Goal: Task Accomplishment & Management: Use online tool/utility

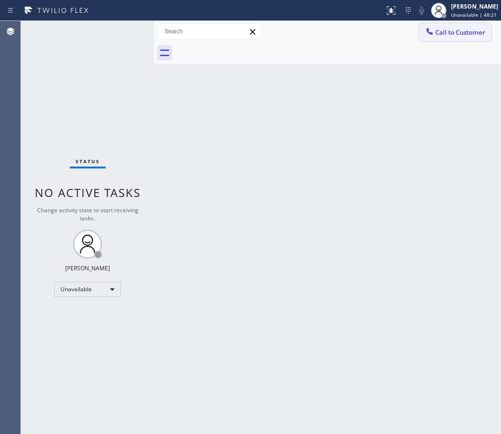
click at [463, 34] on span "Call to Customer" at bounding box center [461, 32] width 50 height 9
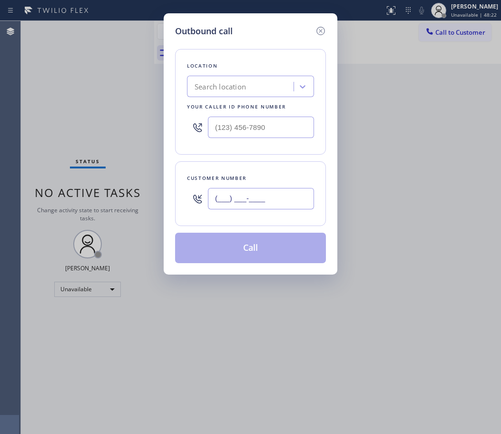
click at [231, 203] on input "(___) ___-____" at bounding box center [261, 198] width 106 height 21
paste input "646) 463-3222"
type input "[PHONE_NUMBER]"
click at [247, 125] on input "(___) ___-____" at bounding box center [261, 127] width 106 height 21
paste input "877) 748-5179"
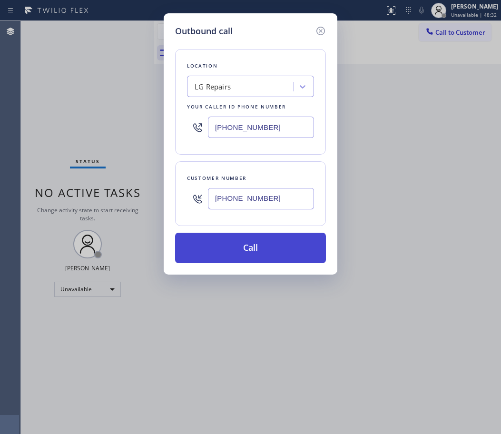
type input "[PHONE_NUMBER]"
click at [250, 254] on button "Call" at bounding box center [250, 248] width 151 height 30
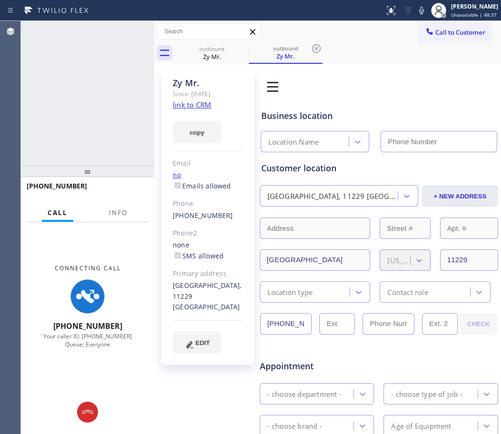
type input "[PHONE_NUMBER]"
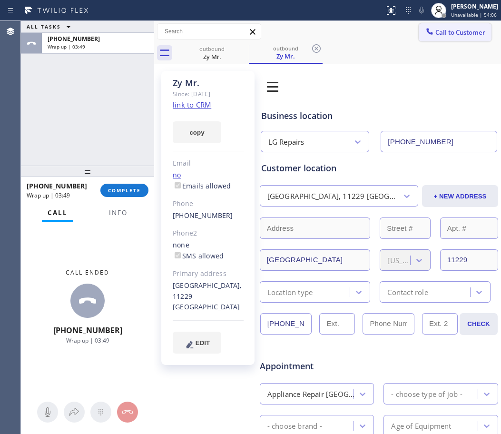
click at [451, 30] on span "Call to Customer" at bounding box center [461, 32] width 50 height 9
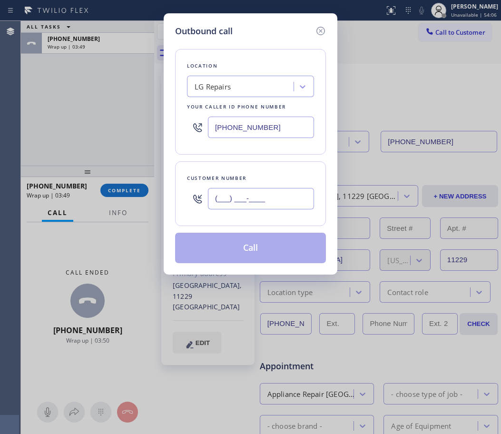
drag, startPoint x: 232, startPoint y: 209, endPoint x: 220, endPoint y: 105, distance: 105.0
click at [232, 210] on div "(___) ___-____" at bounding box center [261, 198] width 106 height 31
paste input "929) 602-5881"
type input "[PHONE_NUMBER]"
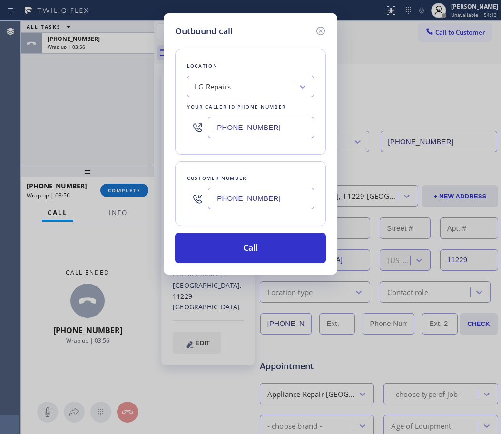
click at [250, 137] on input "[PHONE_NUMBER]" at bounding box center [261, 127] width 106 height 21
paste input "347) 284-6"
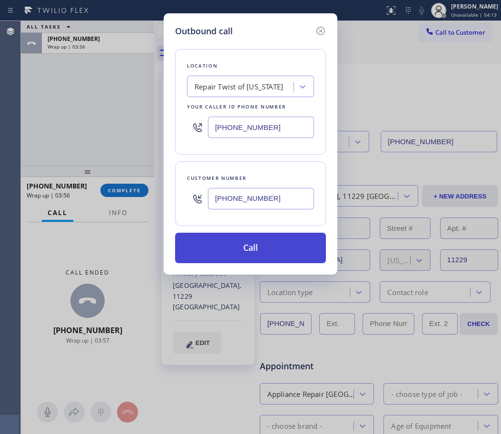
type input "[PHONE_NUMBER]"
click at [247, 245] on button "Call" at bounding box center [250, 248] width 151 height 30
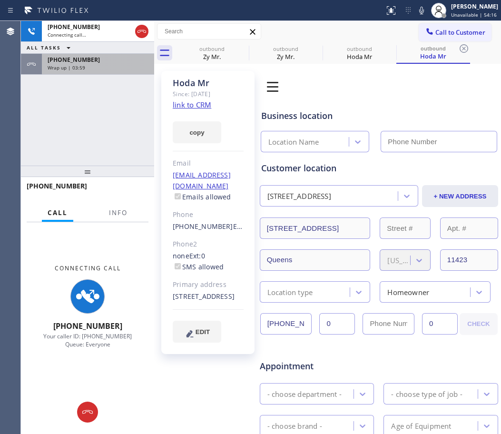
click at [81, 68] on span "Wrap up | 03:59" at bounding box center [67, 67] width 38 height 7
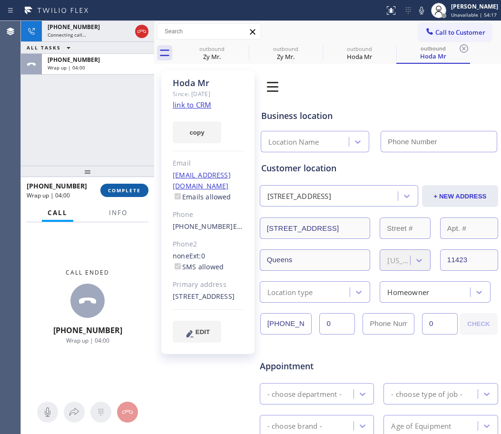
click at [124, 184] on button "COMPLETE" at bounding box center [124, 190] width 48 height 13
type input "[PHONE_NUMBER]"
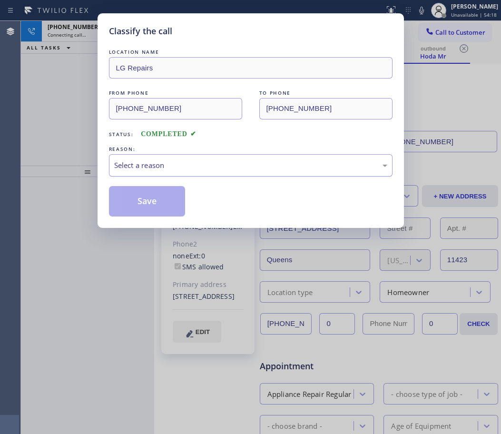
click at [182, 155] on div "Select a reason" at bounding box center [251, 165] width 284 height 22
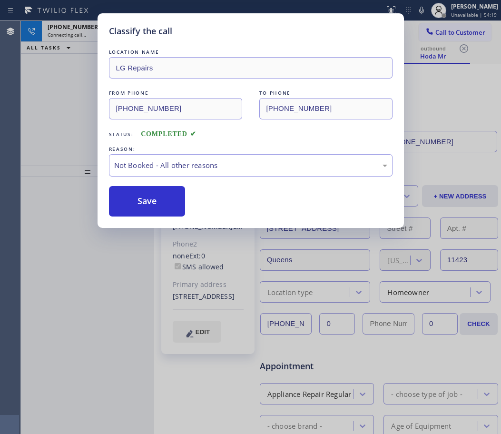
click at [142, 206] on button "Save" at bounding box center [147, 201] width 77 height 30
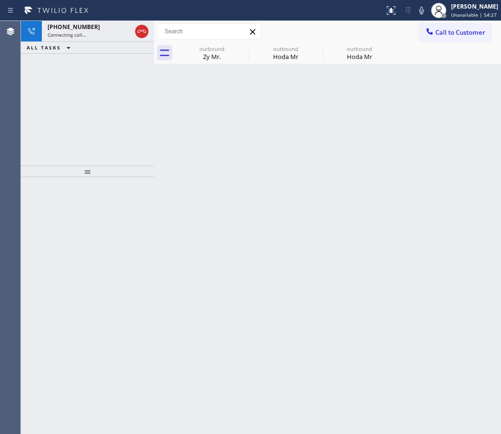
click at [462, 109] on div "Back to Dashboard Change Sender ID Customers Technicians Select a contact Outbo…" at bounding box center [327, 227] width 347 height 413
click at [143, 33] on icon at bounding box center [141, 31] width 11 height 11
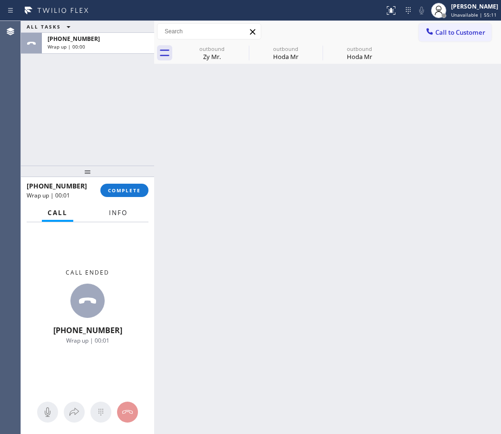
click at [117, 215] on span "Info" at bounding box center [118, 213] width 19 height 9
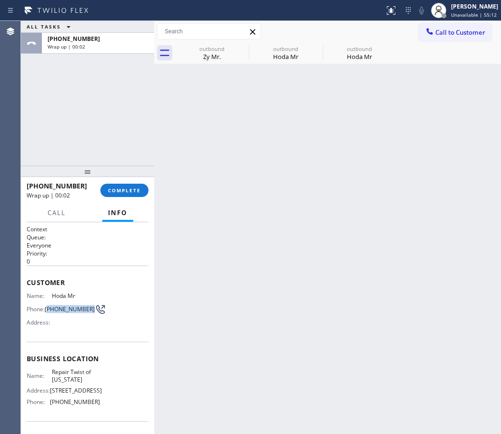
drag, startPoint x: 55, startPoint y: 314, endPoint x: 48, endPoint y: 307, distance: 10.1
click at [48, 307] on span "[PHONE_NUMBER]" at bounding box center [70, 309] width 50 height 7
copy span "929) 602-5881"
click at [462, 34] on span "Call to Customer" at bounding box center [461, 32] width 50 height 9
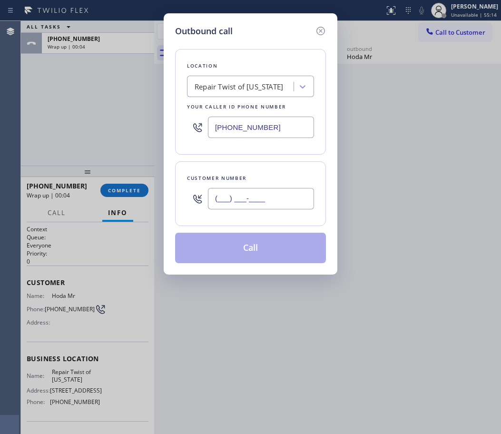
click at [225, 205] on input "(___) ___-____" at bounding box center [261, 198] width 106 height 21
paste input "929) 602-5881"
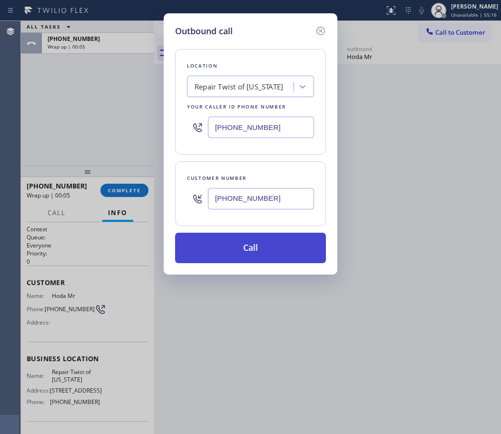
type input "[PHONE_NUMBER]"
click at [246, 246] on button "Call" at bounding box center [250, 248] width 151 height 30
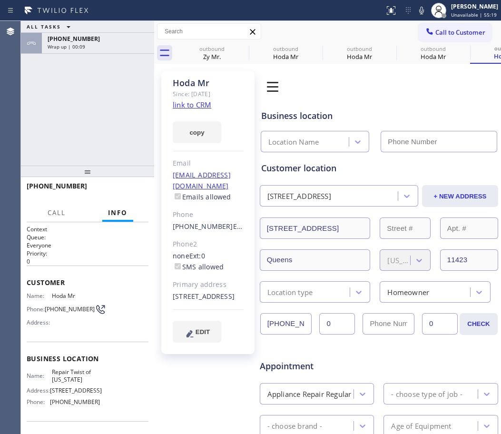
type input "[PHONE_NUMBER]"
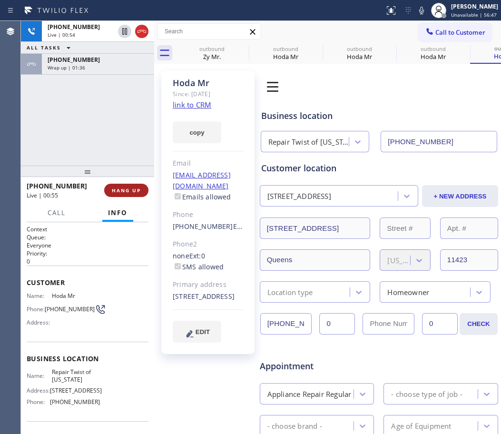
click at [125, 189] on span "HANG UP" at bounding box center [126, 190] width 29 height 7
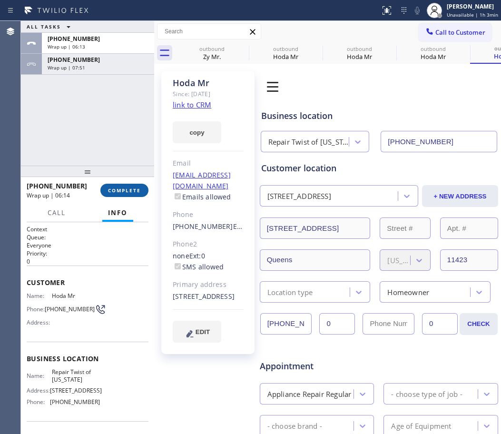
click at [125, 191] on span "COMPLETE" at bounding box center [124, 190] width 33 height 7
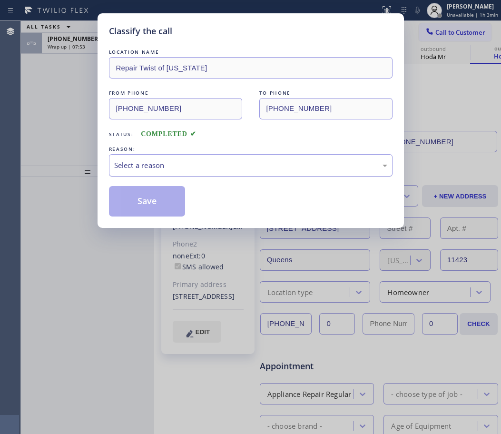
click at [147, 162] on div "Select a reason" at bounding box center [250, 165] width 273 height 11
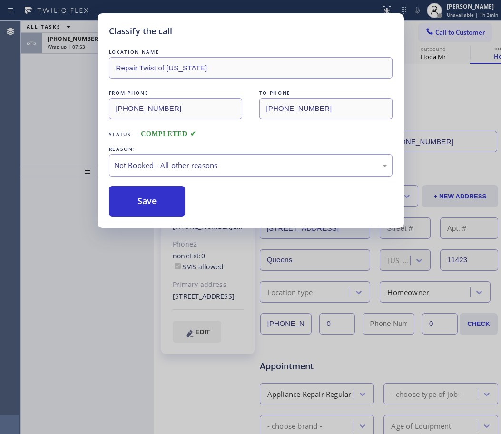
click at [132, 205] on button "Save" at bounding box center [147, 201] width 77 height 30
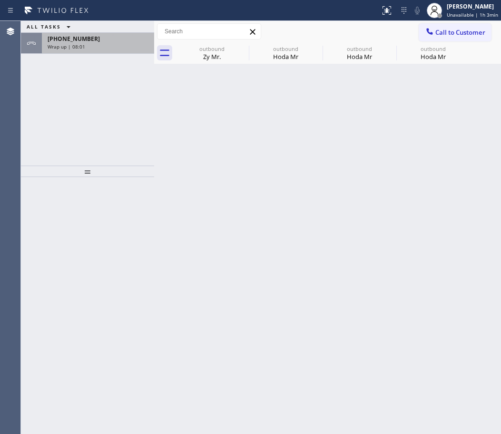
click at [106, 36] on div "[PHONE_NUMBER]" at bounding box center [98, 39] width 101 height 8
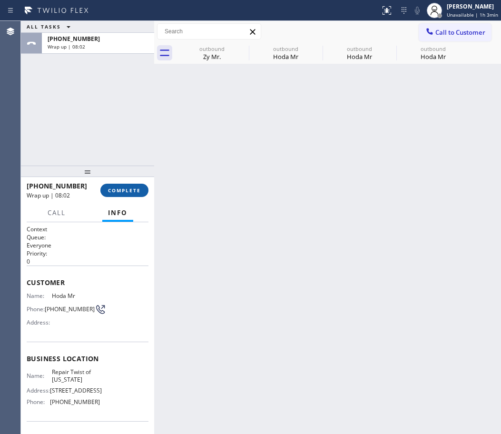
click at [128, 197] on div "[PHONE_NUMBER] Wrap up | 08:02 COMPLETE" at bounding box center [88, 190] width 122 height 25
click at [127, 192] on span "COMPLETE" at bounding box center [124, 190] width 33 height 7
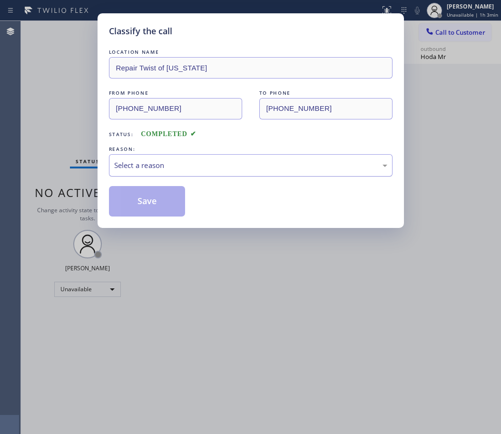
drag, startPoint x: 234, startPoint y: 164, endPoint x: 225, endPoint y: 173, distance: 12.1
click at [233, 164] on div "Select a reason" at bounding box center [250, 165] width 273 height 11
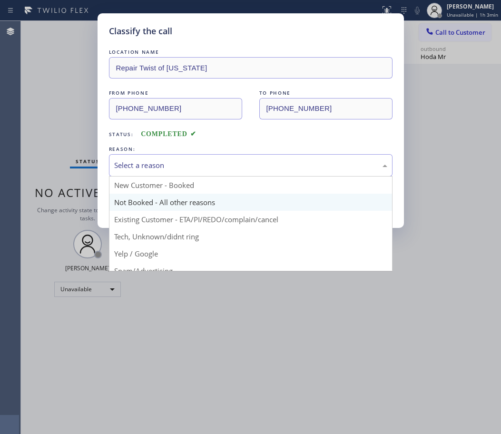
click at [162, 200] on button "Save" at bounding box center [147, 201] width 77 height 30
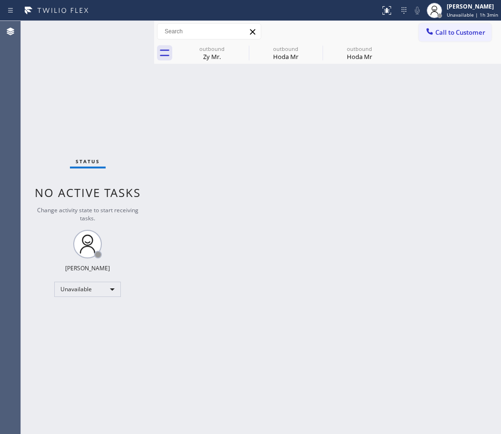
click at [457, 30] on span "Call to Customer" at bounding box center [461, 32] width 50 height 9
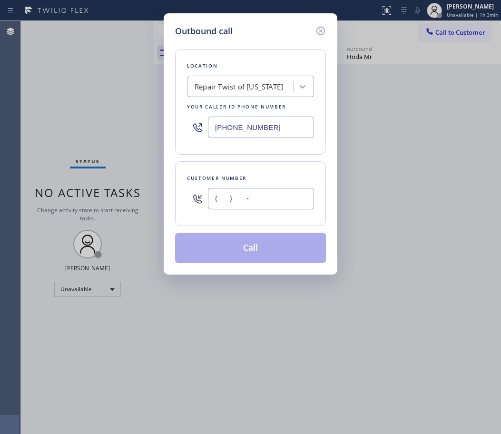
click at [229, 203] on input "(___) ___-____" at bounding box center [261, 198] width 106 height 21
paste input "559) 303-0937"
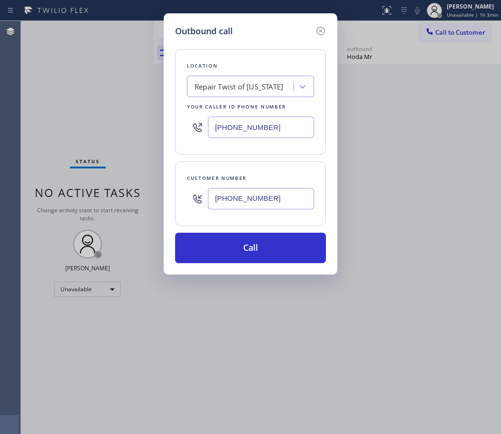
type input "[PHONE_NUMBER]"
click at [261, 129] on input "[PHONE_NUMBER]" at bounding box center [261, 127] width 106 height 21
paste input "877) 672-1565"
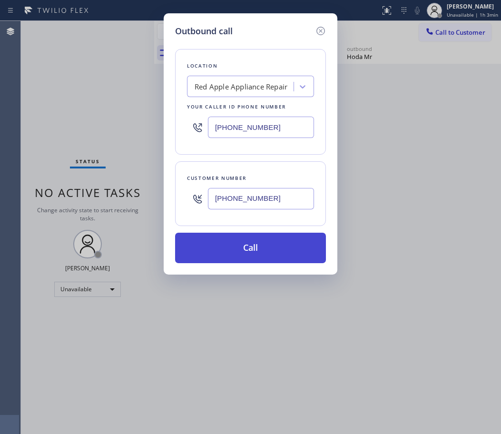
type input "[PHONE_NUMBER]"
click at [268, 258] on button "Call" at bounding box center [250, 248] width 151 height 30
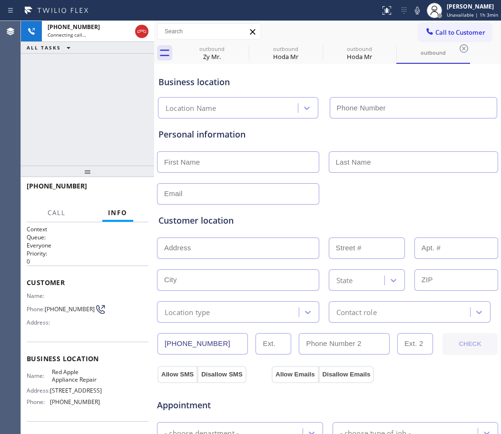
type input "[PHONE_NUMBER]"
click at [470, 131] on div "Personal information" at bounding box center [328, 134] width 339 height 13
click at [459, 96] on div "Red Apple Appliance Repair [PHONE_NUMBER]" at bounding box center [327, 105] width 343 height 25
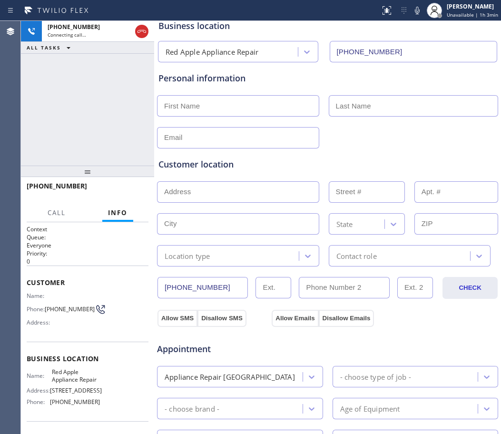
scroll to position [238, 0]
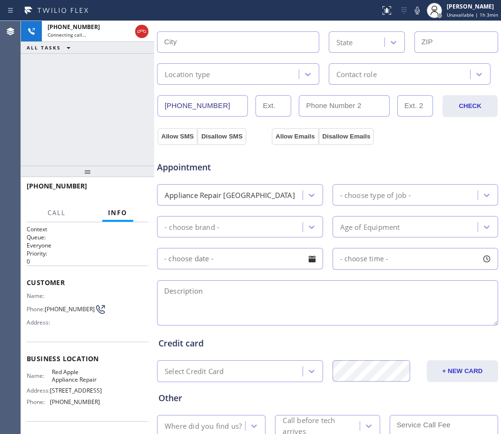
click at [177, 310] on textarea at bounding box center [327, 302] width 341 height 45
click at [480, 147] on div "Appointment Appliance Repair High End - choose type of job - - choose brand - A…" at bounding box center [328, 236] width 342 height 183
click at [464, 146] on div "Appointment Appliance Repair High End - choose type of job - - choose brand - A…" at bounding box center [328, 236] width 342 height 183
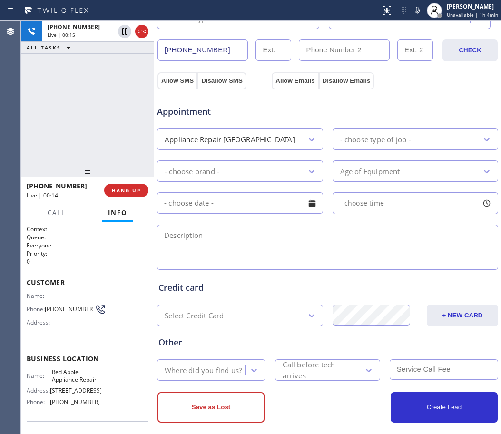
scroll to position [298, 0]
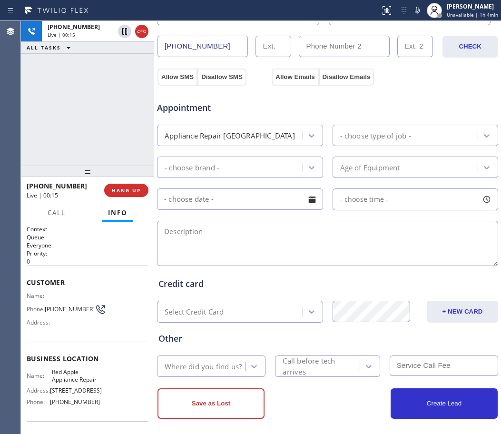
click at [222, 256] on textarea at bounding box center [327, 243] width 341 height 45
click at [254, 234] on textarea "Frigidaire | Fridge | 2022 |" at bounding box center [327, 243] width 341 height 45
click at [329, 236] on textarea "Frigidaire | Fridge | 2022 Out of warranty |" at bounding box center [327, 243] width 341 height 45
click at [358, 235] on textarea "Frigidaire | Fridge | 2022 Out of warranty |" at bounding box center [327, 243] width 341 height 45
click at [358, 237] on textarea "Frigidaire | Fridge | 2022 Out of warranty |" at bounding box center [327, 243] width 341 height 45
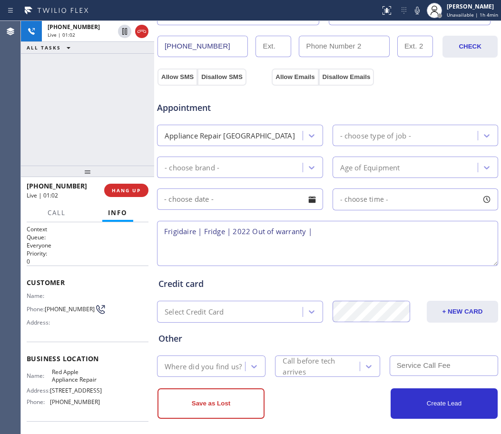
click at [358, 237] on textarea "Frigidaire | Fridge | 2022 Out of warranty |" at bounding box center [327, 243] width 341 height 45
click at [162, 244] on textarea "Frigidaire | Fridge | 2022 Out of warranty | It's not cooling properly on the f…" at bounding box center [327, 243] width 341 height 45
click at [257, 240] on textarea "Frigidaire | Fridge | 2022 Out of warranty | It's not cooling properly on the f…" at bounding box center [327, 243] width 341 height 45
paste textarea "[STREET_ADDRESS]"
click at [477, 88] on div "Appointment Appliance Repair High End - choose type of job - - choose brand - A…" at bounding box center [328, 176] width 342 height 183
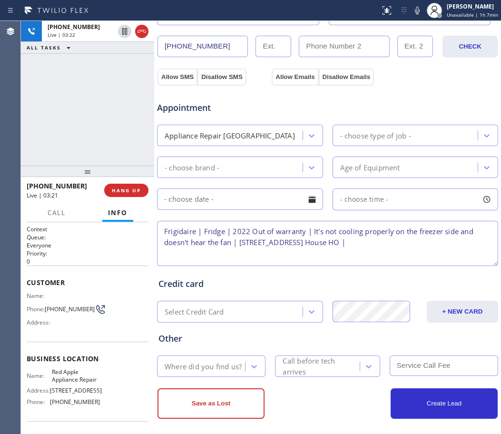
click at [161, 228] on textarea "Frigidaire | Fridge | 2022 Out of warranty | It's not cooling properly on the f…" at bounding box center [327, 243] width 341 height 45
click at [186, 252] on textarea "12-3 | $75 | Frigidaire | Fridge | 2022 Out of warranty | It's not cooling prop…" at bounding box center [327, 243] width 341 height 45
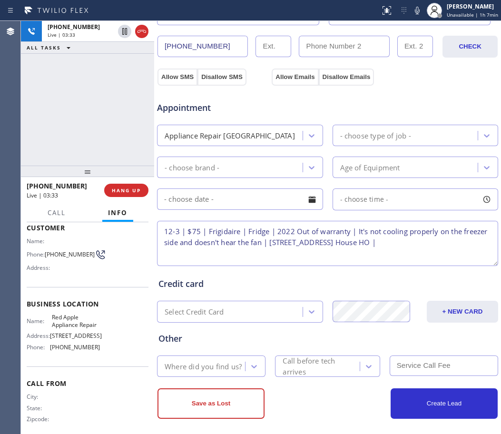
scroll to position [60, 0]
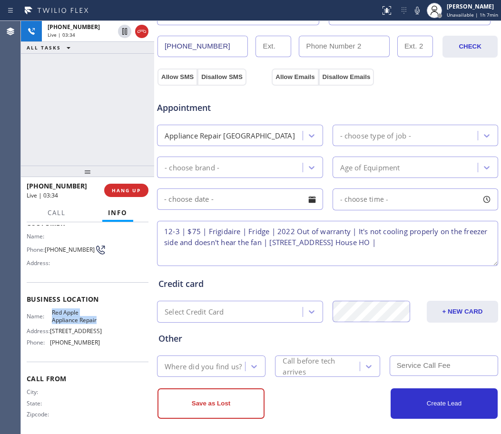
drag, startPoint x: 73, startPoint y: 332, endPoint x: 52, endPoint y: 315, distance: 27.1
click at [52, 315] on span "Red Apple Appliance Repair" at bounding box center [76, 316] width 48 height 15
copy span "Red Apple Appliance Repair"
click at [203, 250] on textarea "12-3 | $75 | Frigidaire | Fridge | 2022 Out of warranty | It's not cooling prop…" at bounding box center [327, 243] width 341 height 45
paste textarea "Red Apple Appliance Repair"
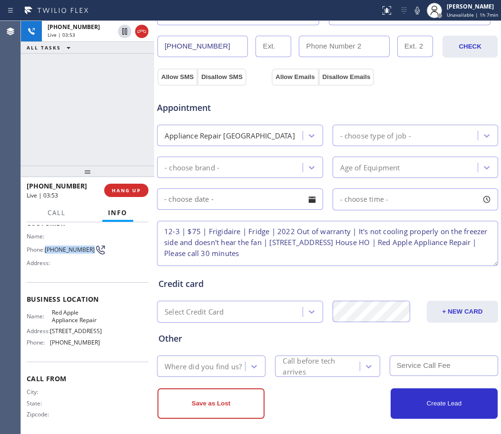
drag, startPoint x: 63, startPoint y: 257, endPoint x: 46, endPoint y: 246, distance: 19.9
click at [46, 246] on span "[PHONE_NUMBER]" at bounding box center [70, 249] width 50 height 7
copy span "[PHONE_NUMBER]"
click at [395, 257] on textarea "12-3 | $75 | Frigidaire | Fridge | 2022 Out of warranty | It's not cooling prop…" at bounding box center [327, 243] width 341 height 45
paste textarea "[PHONE_NUMBER]"
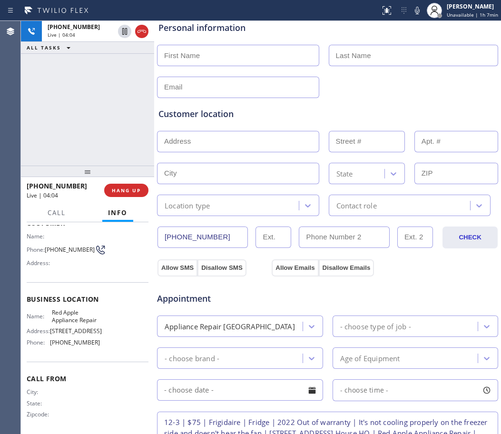
scroll to position [298, 0]
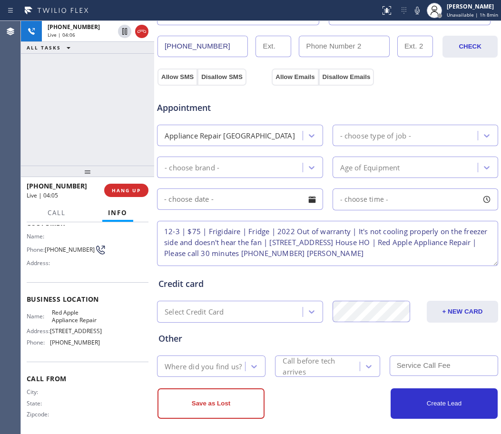
type textarea "12-3 | $75 | Frigidaire | Fridge | 2022 Out of warranty | It's not cooling prop…"
click at [474, 79] on div "Allow SMS Disallow SMS Allow Emails Disallow Emails" at bounding box center [327, 75] width 343 height 19
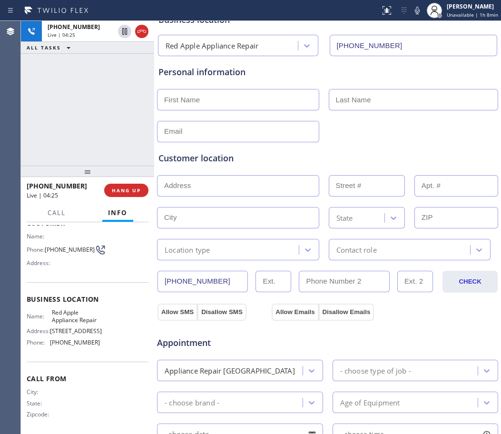
scroll to position [60, 0]
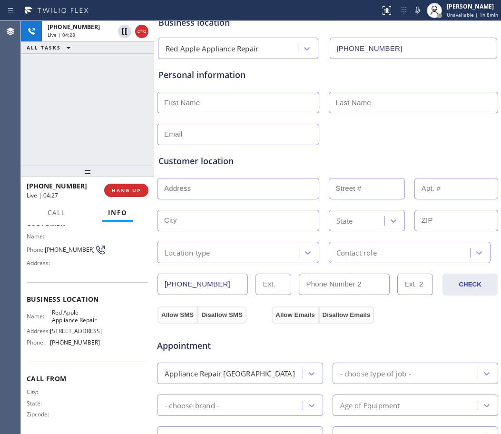
click at [185, 131] on input "text" at bounding box center [238, 134] width 162 height 21
paste input "[EMAIL_ADDRESS][DOMAIN_NAME]"
type input "[EMAIL_ADDRESS][DOMAIN_NAME]"
click at [192, 107] on input "text" at bounding box center [238, 102] width 162 height 21
type input "[PERSON_NAME]"
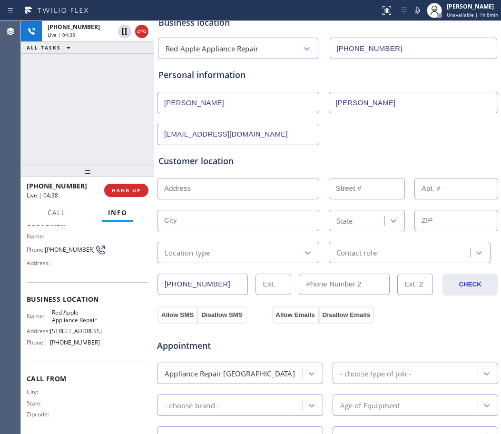
type input "[PERSON_NAME]"
click at [240, 188] on input "text" at bounding box center [238, 188] width 162 height 21
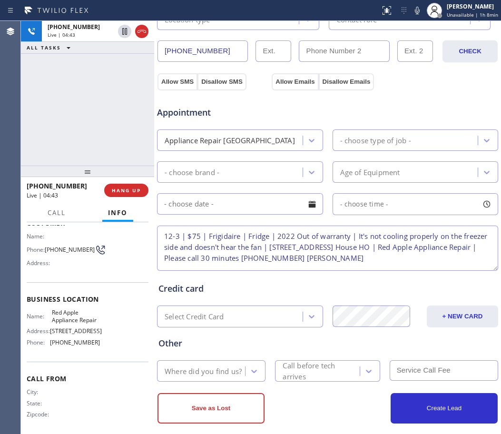
scroll to position [304, 0]
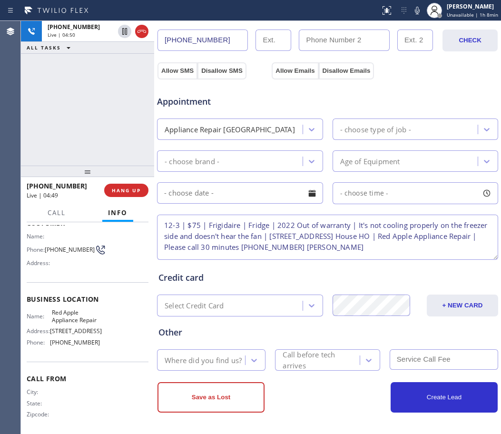
drag, startPoint x: 297, startPoint y: 236, endPoint x: 432, endPoint y: 232, distance: 135.3
click at [432, 232] on textarea "12-3 | $75 | Frigidaire | Fridge | 2022 Out of warranty | It's not cooling prop…" at bounding box center [327, 237] width 341 height 45
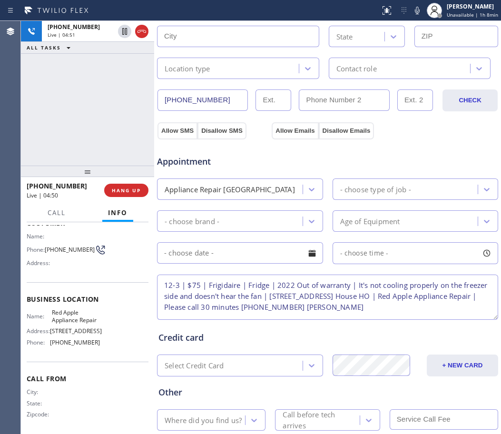
scroll to position [66, 0]
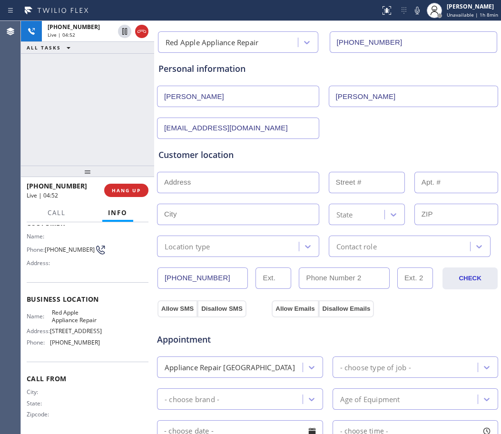
click at [211, 183] on input "text" at bounding box center [238, 182] width 162 height 21
paste input "[STREET_ADDRESS]"
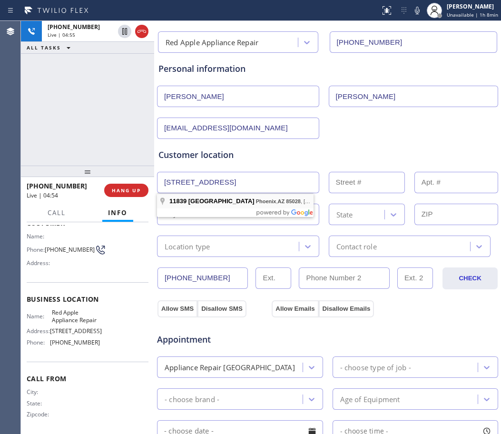
type input "[STREET_ADDRESS]"
type input "11839"
type input "Phoenix"
type input "85028"
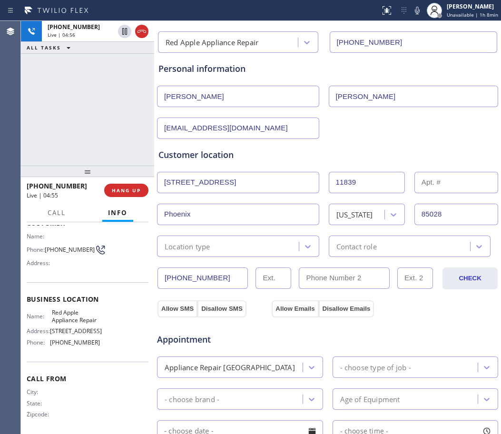
click at [239, 246] on div "Location type" at bounding box center [229, 246] width 139 height 17
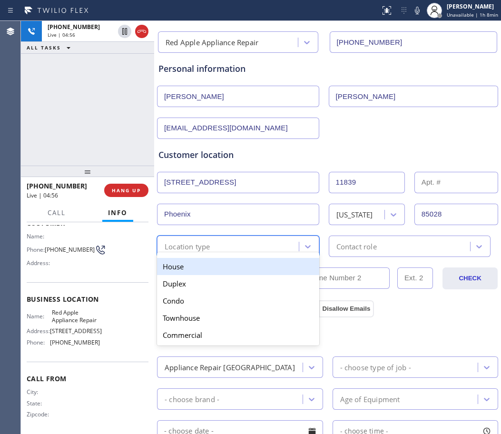
click at [205, 268] on div "House" at bounding box center [238, 266] width 162 height 17
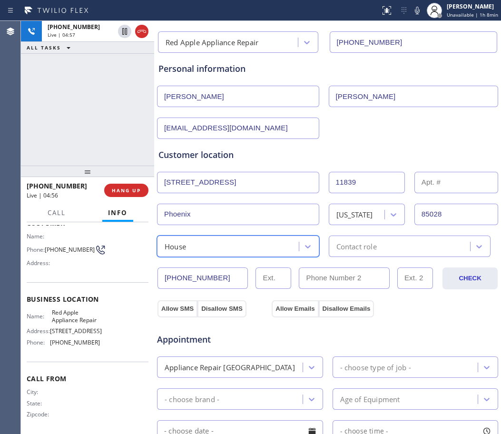
click at [368, 253] on div "Contact role" at bounding box center [410, 246] width 162 height 21
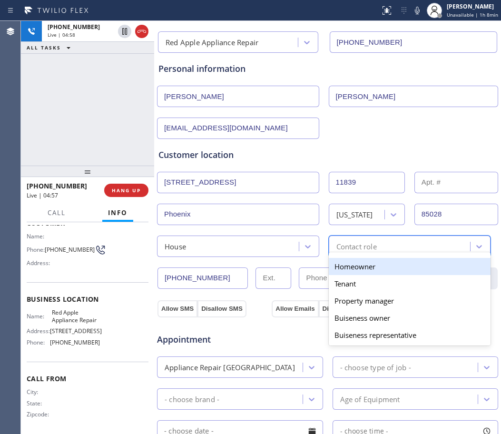
click at [357, 271] on div "Homeowner" at bounding box center [410, 266] width 162 height 17
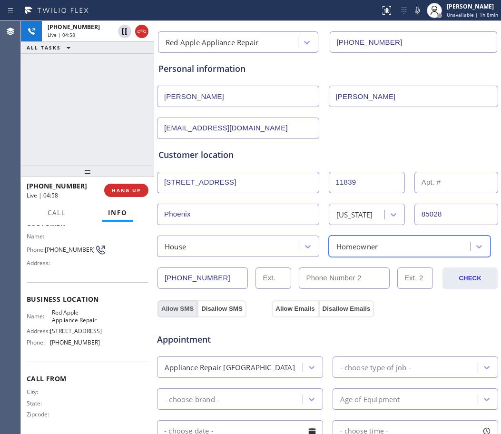
click at [177, 308] on button "Allow SMS" at bounding box center [178, 308] width 40 height 17
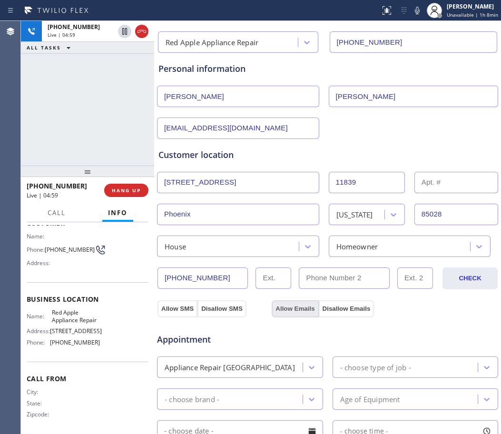
click at [299, 310] on button "Allow Emails" at bounding box center [295, 308] width 47 height 17
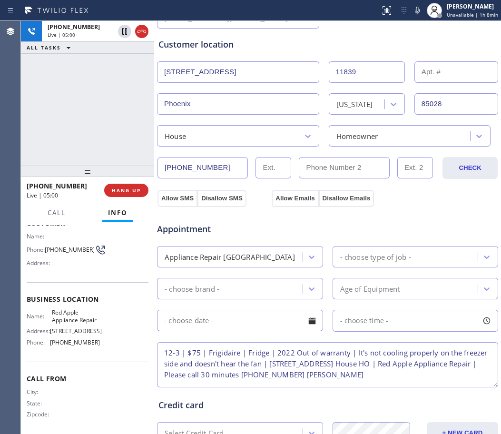
scroll to position [185, 0]
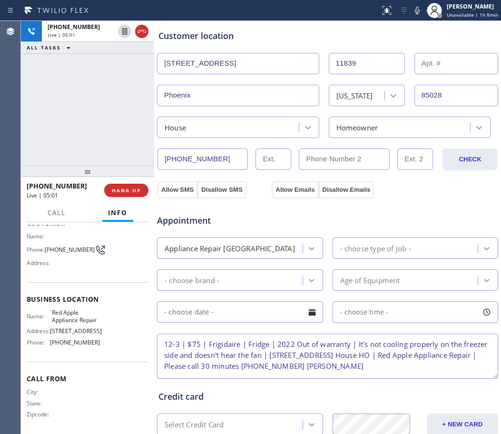
click at [385, 243] on div "- choose type of job -" at bounding box center [375, 248] width 71 height 11
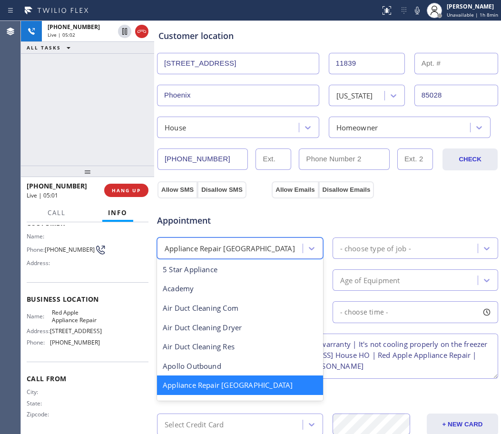
click at [250, 248] on div "Appliance Repair [GEOGRAPHIC_DATA]" at bounding box center [230, 248] width 130 height 11
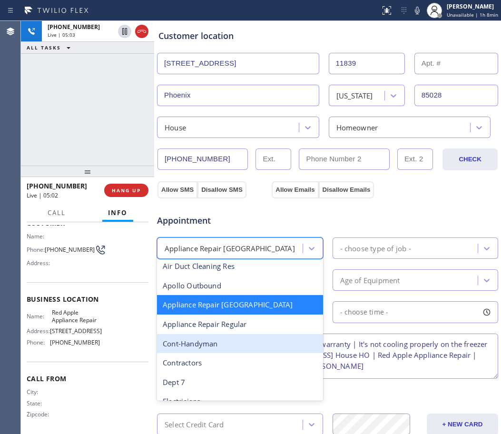
scroll to position [120, 0]
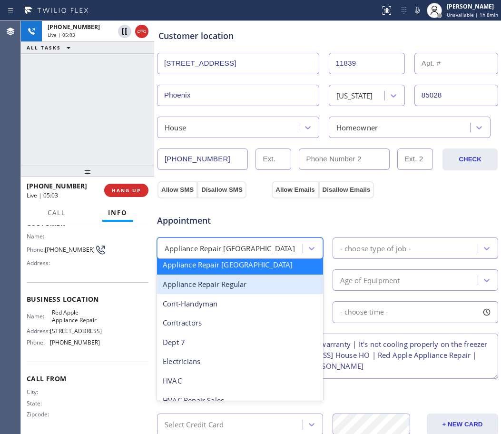
click at [247, 284] on div "Appliance Repair Regular" at bounding box center [240, 285] width 166 height 20
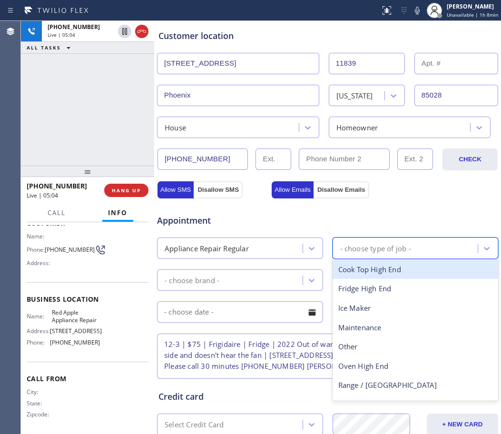
click at [371, 243] on div "- choose type of job -" at bounding box center [375, 248] width 71 height 11
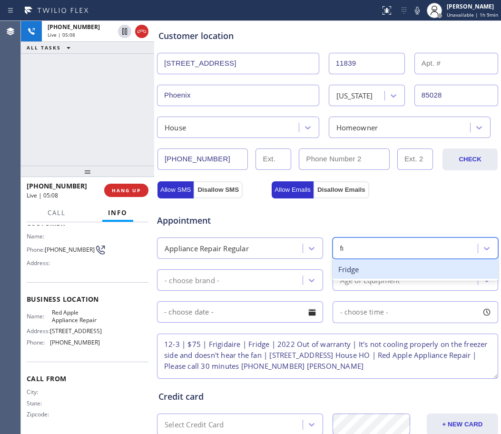
type input "fri"
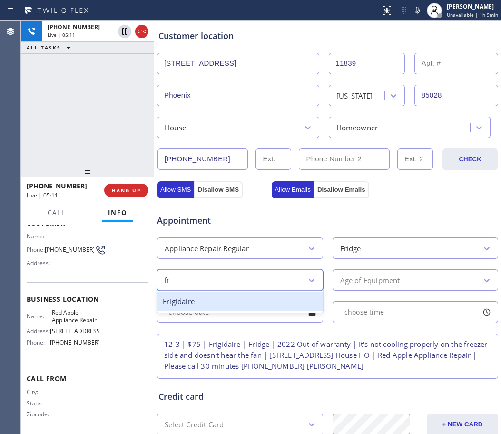
type input "fri"
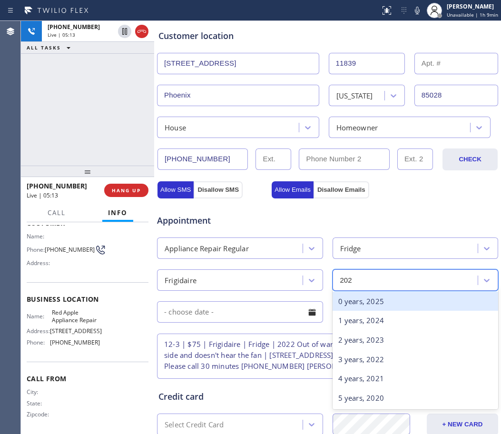
type input "2022"
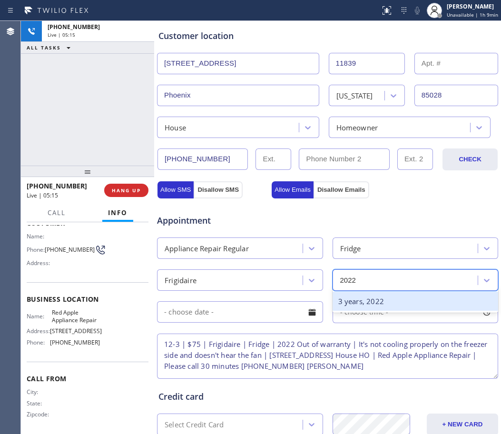
click at [380, 302] on div "3 years, 2022" at bounding box center [416, 302] width 166 height 20
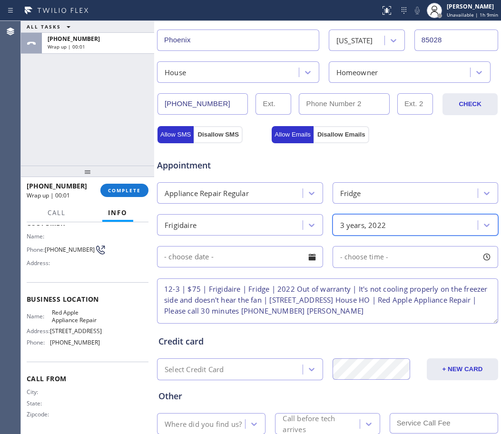
scroll to position [244, 0]
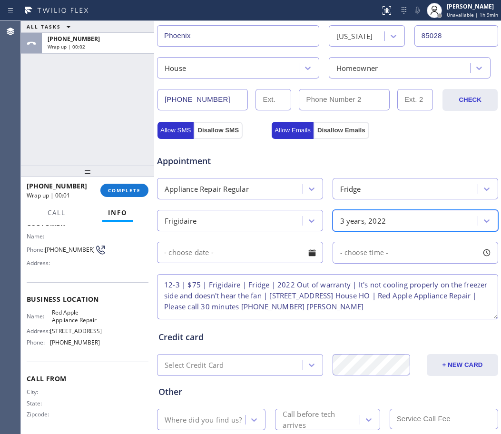
click at [211, 256] on input "text" at bounding box center [240, 252] width 166 height 21
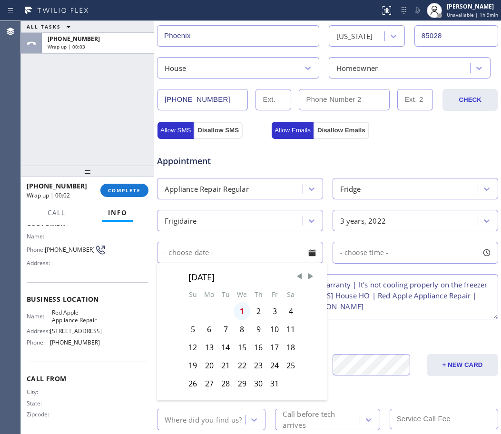
click at [240, 312] on div "1" at bounding box center [242, 311] width 17 height 18
type input "[DATE]"
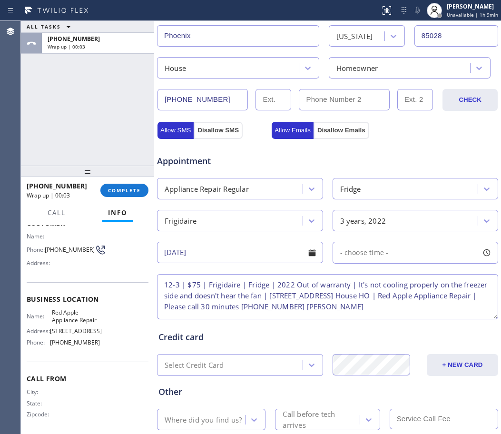
click at [365, 253] on span "- choose time -" at bounding box center [364, 252] width 49 height 9
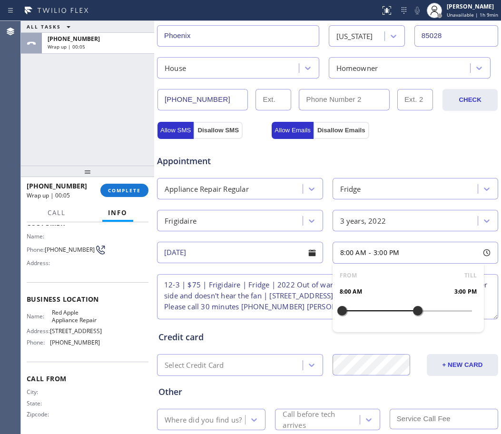
drag, startPoint x: 339, startPoint y: 315, endPoint x: 411, endPoint y: 319, distance: 73.0
click at [412, 319] on div at bounding box center [417, 311] width 11 height 20
drag, startPoint x: 338, startPoint y: 315, endPoint x: 382, endPoint y: 329, distance: 46.5
click at [382, 329] on div "FROM TILL 12:00 PM 3:00 PM" at bounding box center [409, 298] width 152 height 69
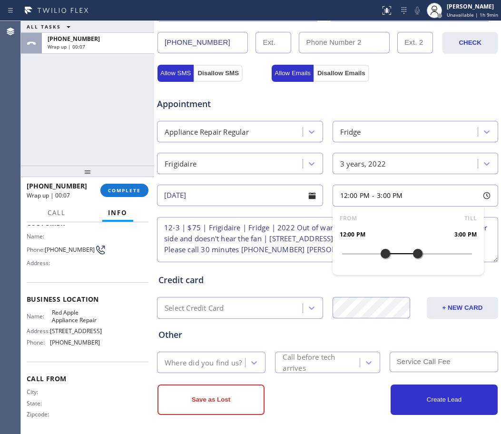
scroll to position [304, 0]
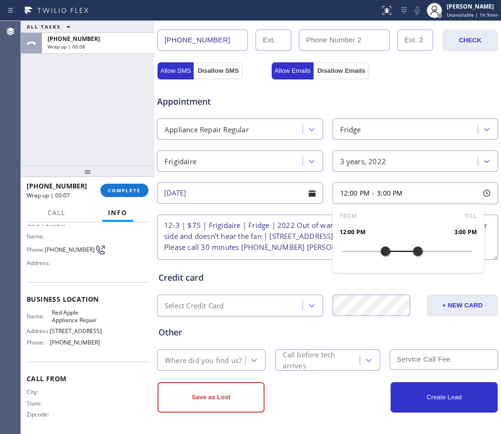
click at [191, 358] on div "Where did you find us?" at bounding box center [203, 360] width 77 height 11
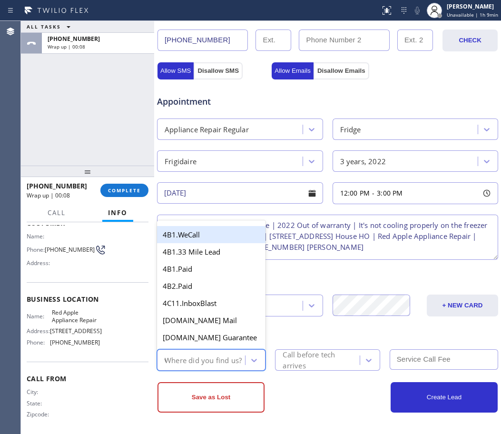
type input "we"
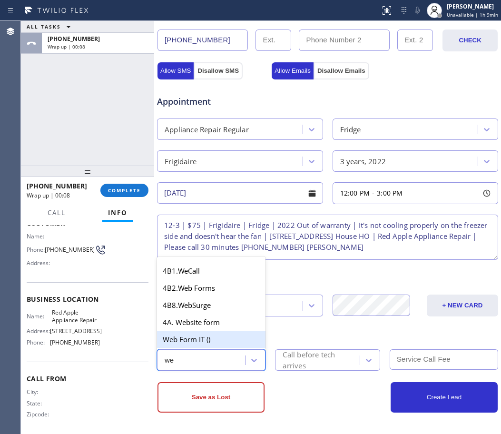
click at [184, 341] on div "Web Form IT ()" at bounding box center [211, 339] width 109 height 17
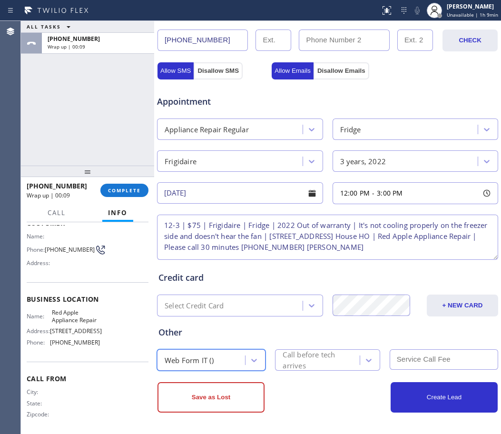
click at [320, 359] on div "Call before tech arrives" at bounding box center [321, 361] width 76 height 22
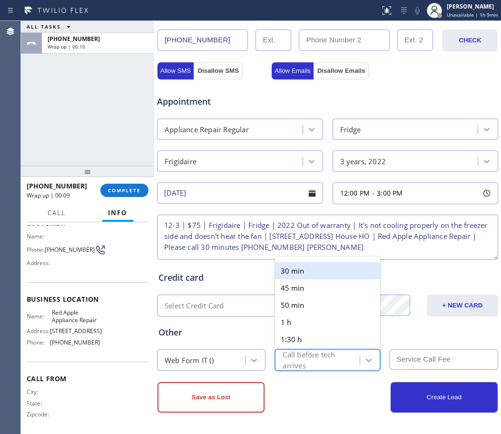
click at [308, 276] on div "30 min" at bounding box center [327, 270] width 105 height 17
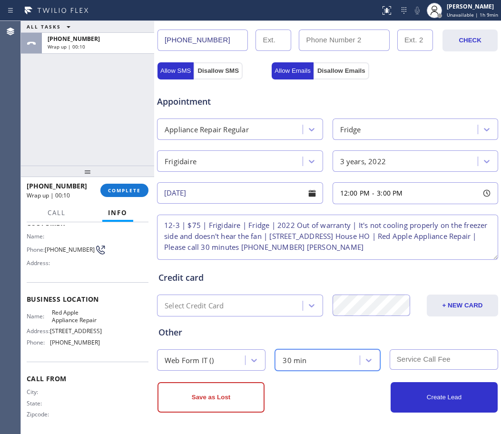
click at [429, 348] on div "Web Form IT () option 30 min, selected. 6 results available. Select is focused …" at bounding box center [327, 359] width 343 height 23
click at [424, 356] on input "text" at bounding box center [444, 360] width 109 height 20
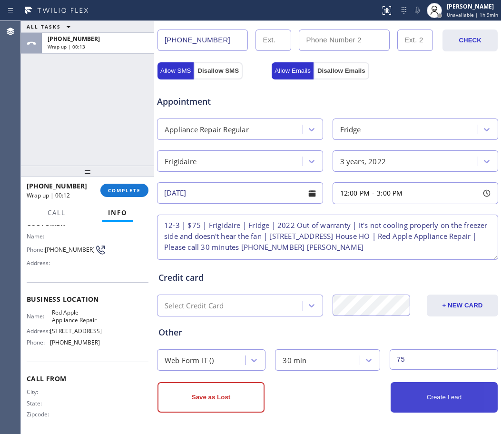
type input "75"
click at [447, 393] on button "Create Lead" at bounding box center [444, 397] width 107 height 30
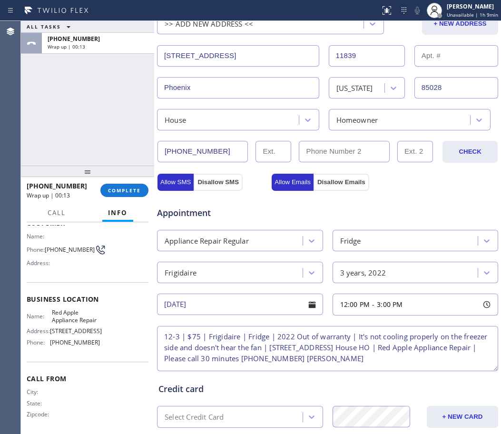
scroll to position [0, 0]
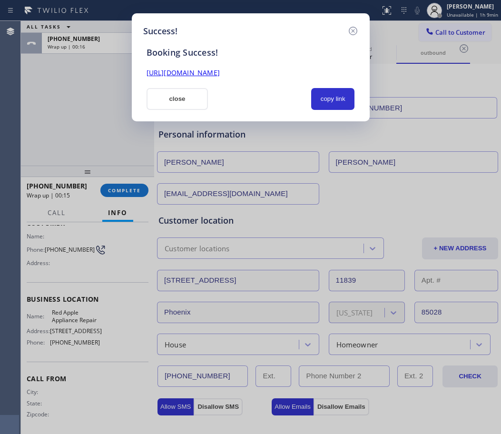
click at [331, 87] on div "Booking Success! [URL][DOMAIN_NAME] close copy link" at bounding box center [250, 74] width 215 height 72
click at [334, 97] on button "copy link" at bounding box center [333, 99] width 44 height 22
click at [179, 102] on button "close" at bounding box center [178, 99] width 62 height 22
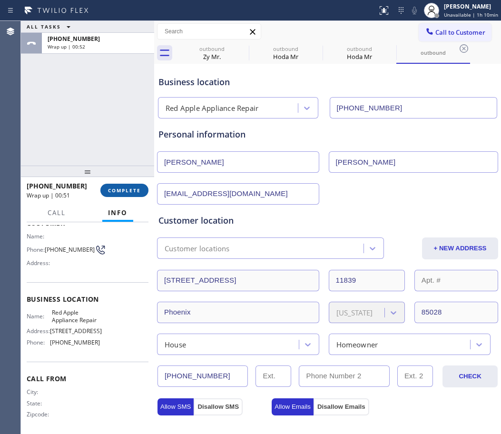
click at [110, 192] on span "COMPLETE" at bounding box center [124, 190] width 33 height 7
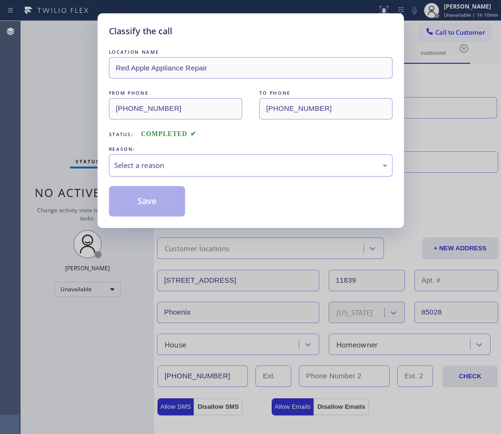
drag, startPoint x: 239, startPoint y: 155, endPoint x: 193, endPoint y: 175, distance: 50.1
click at [238, 155] on div "Select a reason" at bounding box center [251, 165] width 284 height 22
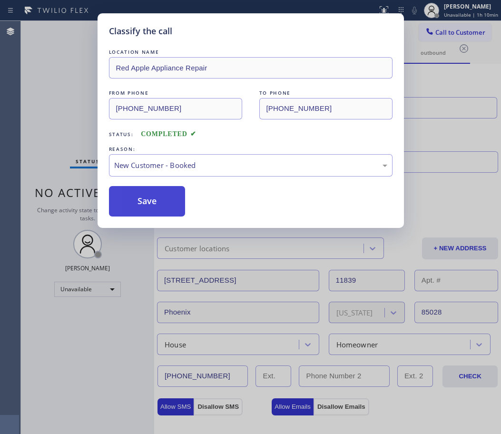
click at [150, 202] on button "Save" at bounding box center [147, 201] width 77 height 30
type input "[PHONE_NUMBER]"
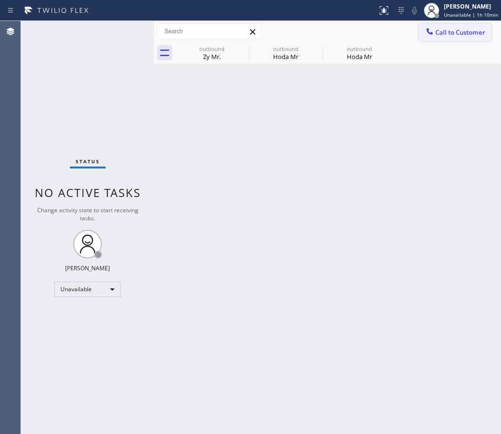
click at [467, 34] on span "Call to Customer" at bounding box center [461, 32] width 50 height 9
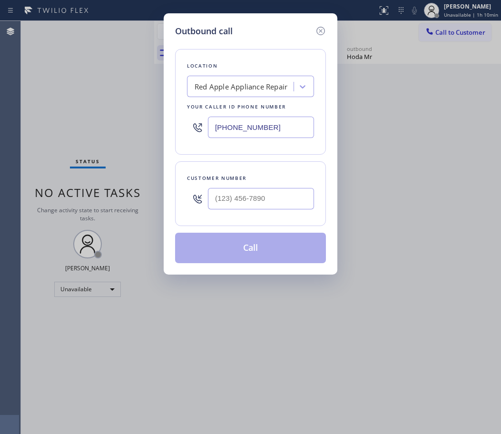
click at [249, 210] on div at bounding box center [261, 198] width 106 height 31
click at [242, 200] on input "(___) ___-____" at bounding box center [261, 198] width 106 height 21
paste input "646) 496-2319"
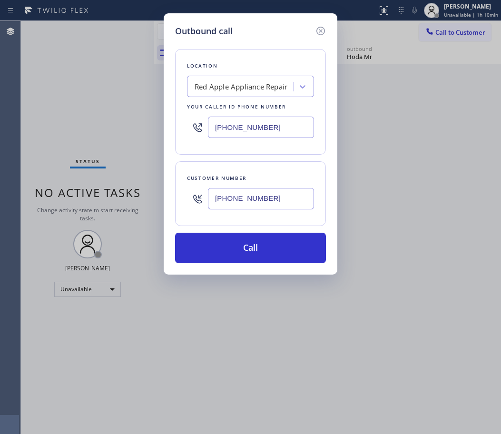
type input "[PHONE_NUMBER]"
click at [245, 152] on div "Location Red Apple Appliance Repair Your caller id phone number [PHONE_NUMBER]" at bounding box center [250, 102] width 151 height 106
click at [230, 128] on input "[PHONE_NUMBER]" at bounding box center [261, 127] width 106 height 21
paste input "55) 662-5332"
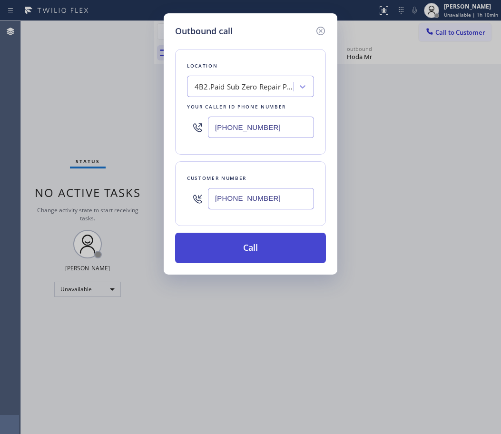
type input "[PHONE_NUMBER]"
click at [265, 243] on button "Call" at bounding box center [250, 248] width 151 height 30
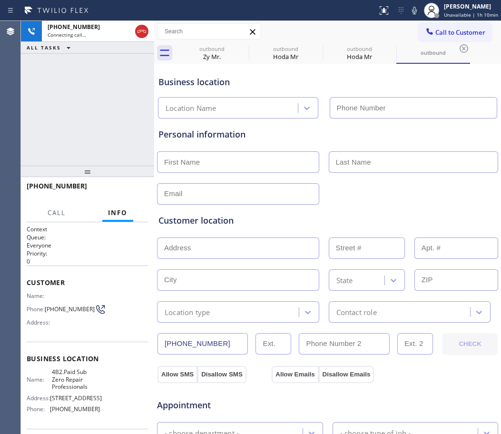
type input "[PHONE_NUMBER]"
click at [457, 129] on div "Personal information" at bounding box center [328, 134] width 339 height 13
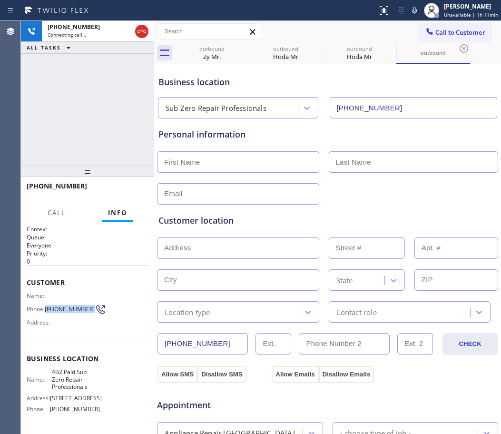
drag, startPoint x: 66, startPoint y: 317, endPoint x: 46, endPoint y: 309, distance: 21.6
click at [46, 309] on span "[PHONE_NUMBER]" at bounding box center [70, 309] width 50 height 7
copy span "[PHONE_NUMBER]"
click at [143, 102] on div "[PHONE_NUMBER] Connecting call… ALL TASKS ALL TASKS ACTIVE TASKS TASKS IN WRAP …" at bounding box center [87, 93] width 133 height 145
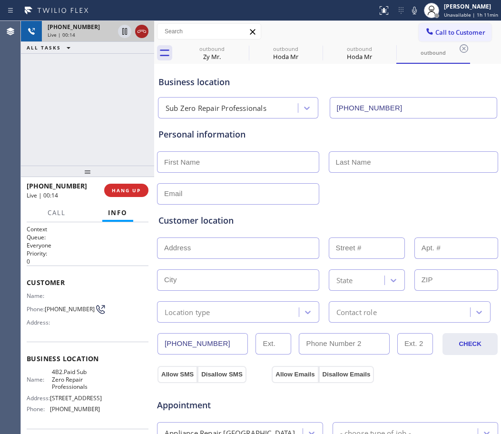
click at [140, 32] on icon at bounding box center [141, 31] width 11 height 11
click at [451, 30] on span "Call to Customer" at bounding box center [461, 32] width 50 height 9
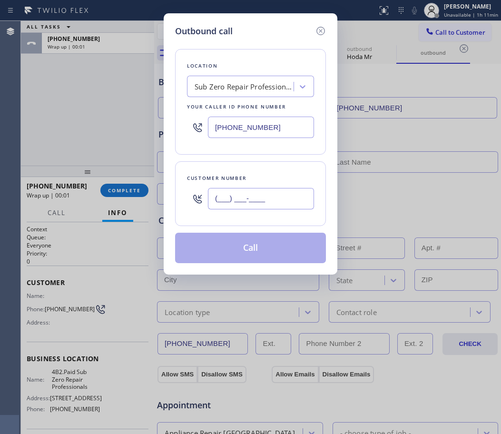
click at [240, 190] on input "(___) ___-____" at bounding box center [261, 198] width 106 height 21
paste input "646) 496-2319"
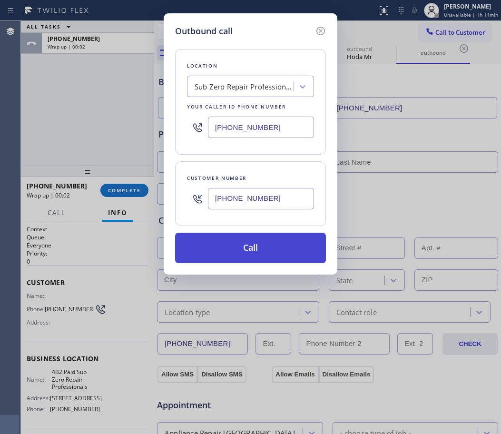
type input "[PHONE_NUMBER]"
click at [259, 254] on button "Call" at bounding box center [250, 248] width 151 height 30
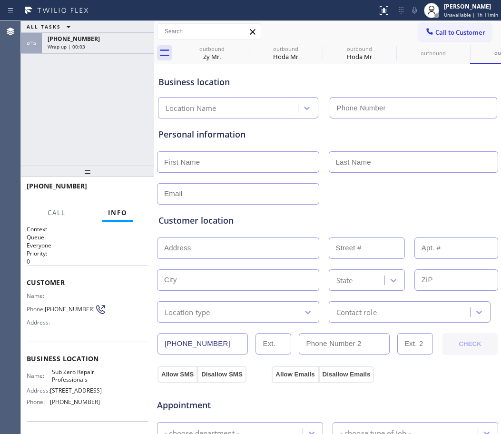
type input "[PHONE_NUMBER]"
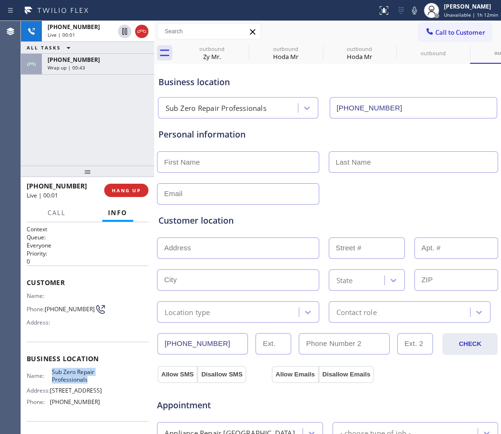
drag, startPoint x: 93, startPoint y: 387, endPoint x: 50, endPoint y: 379, distance: 43.6
click at [52, 379] on span "Sub Zero Repair Professionals" at bounding box center [76, 376] width 48 height 15
copy span "Sub Zero Repair Professionals"
click at [464, 77] on div "Business location" at bounding box center [328, 82] width 339 height 13
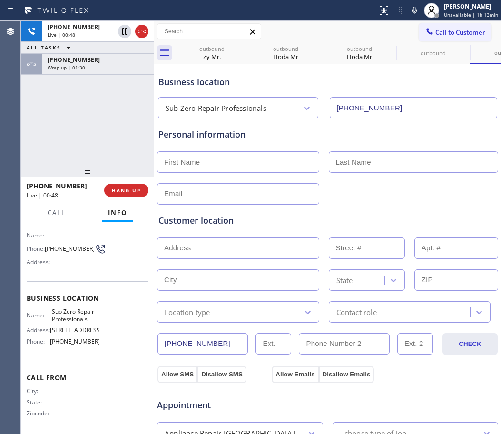
scroll to position [73, 0]
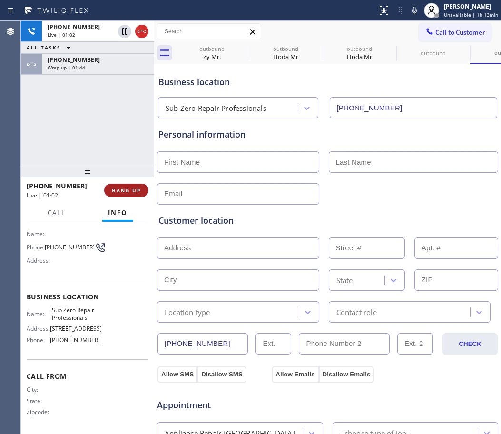
click at [134, 196] on button "HANG UP" at bounding box center [126, 190] width 44 height 13
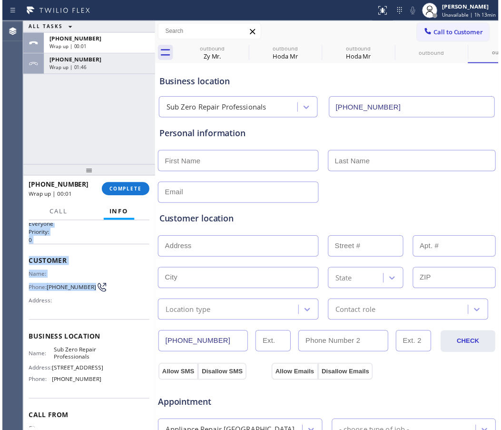
scroll to position [0, 0]
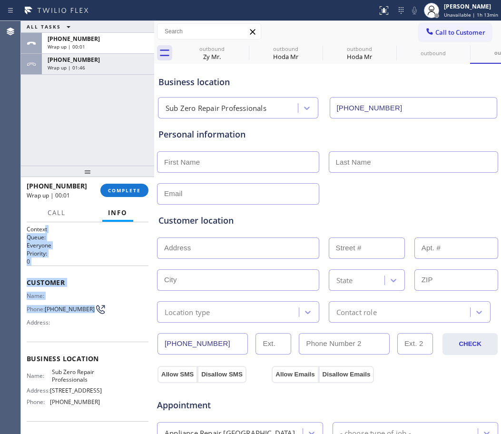
drag, startPoint x: 62, startPoint y: 242, endPoint x: 45, endPoint y: 232, distance: 19.4
click at [45, 232] on div "Context Queue: Everyone Priority: 0 Customer Name: Phone: [PHONE_NUMBER] Addres…" at bounding box center [88, 359] width 122 height 268
click at [70, 313] on span "[PHONE_NUMBER]" at bounding box center [70, 309] width 50 height 7
click at [63, 313] on span "[PHONE_NUMBER]" at bounding box center [70, 309] width 50 height 7
drag, startPoint x: 62, startPoint y: 316, endPoint x: 49, endPoint y: 304, distance: 17.5
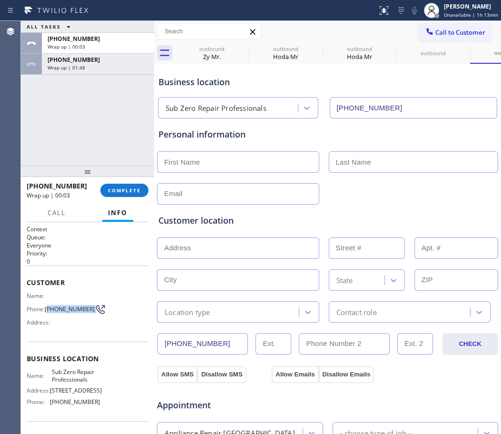
click at [49, 306] on span "[PHONE_NUMBER]" at bounding box center [70, 309] width 50 height 7
click at [441, 37] on button "Call to Customer" at bounding box center [455, 32] width 73 height 18
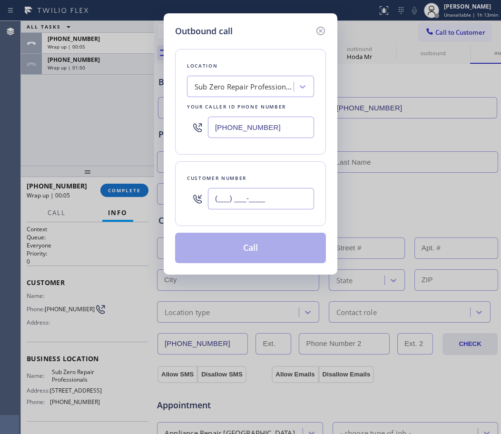
click at [230, 192] on input "(___) ___-____" at bounding box center [261, 198] width 106 height 21
paste input "646) 496-2319"
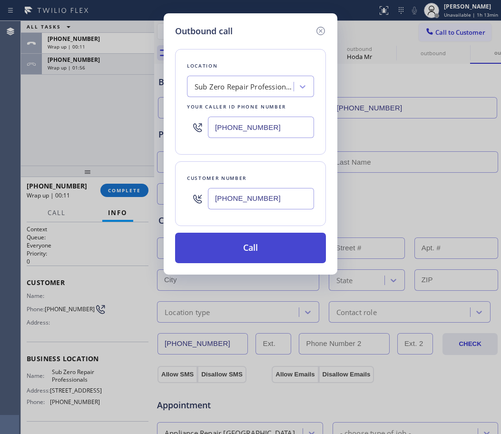
type input "[PHONE_NUMBER]"
drag, startPoint x: 272, startPoint y: 247, endPoint x: 271, endPoint y: 238, distance: 9.6
click at [271, 238] on button "Call" at bounding box center [250, 248] width 151 height 30
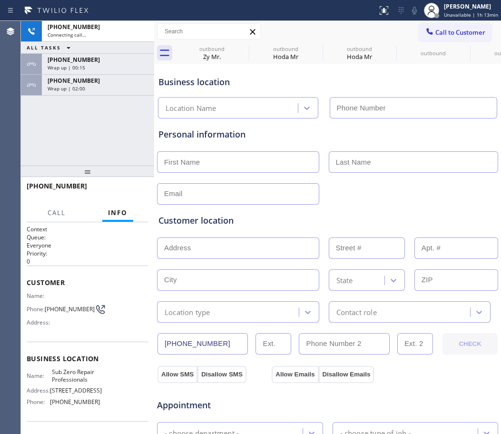
type input "[PHONE_NUMBER]"
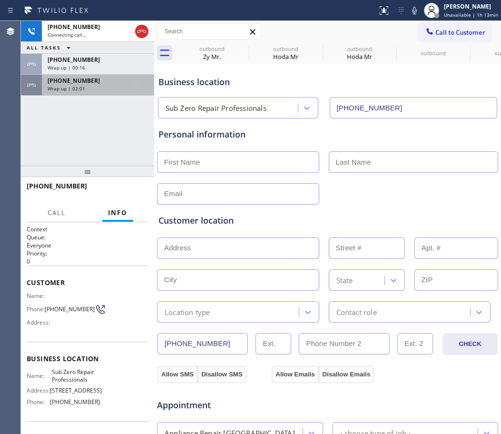
click at [73, 84] on span "[PHONE_NUMBER]" at bounding box center [74, 81] width 52 height 8
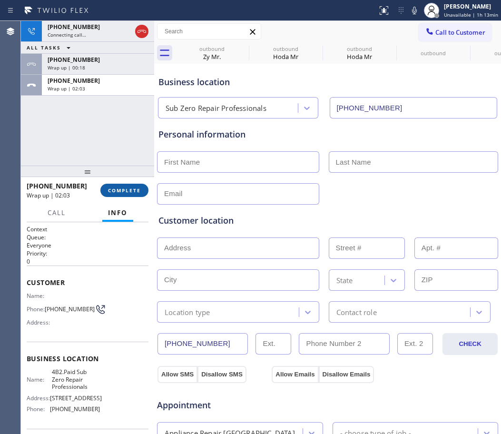
click at [120, 190] on span "COMPLETE" at bounding box center [124, 190] width 33 height 7
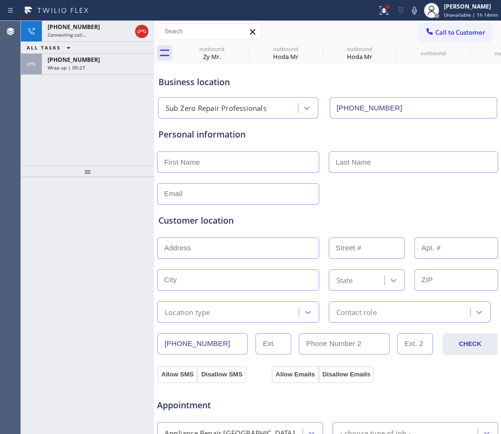
click at [467, 140] on div "Personal information" at bounding box center [328, 134] width 339 height 13
click at [458, 89] on div "Business location Sub Zero Repair Professionals [PHONE_NUMBER]" at bounding box center [328, 92] width 342 height 52
click at [143, 33] on icon at bounding box center [141, 31] width 11 height 11
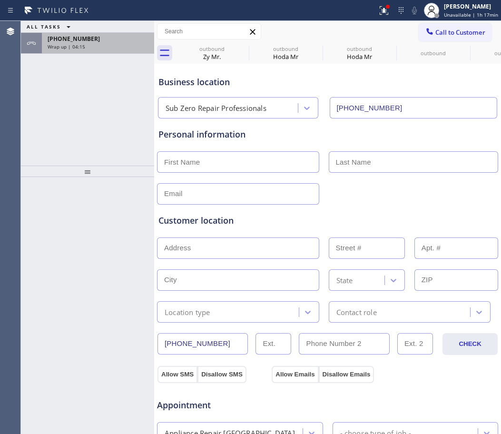
click at [84, 49] on div "Wrap up | 04:15" at bounding box center [98, 46] width 101 height 7
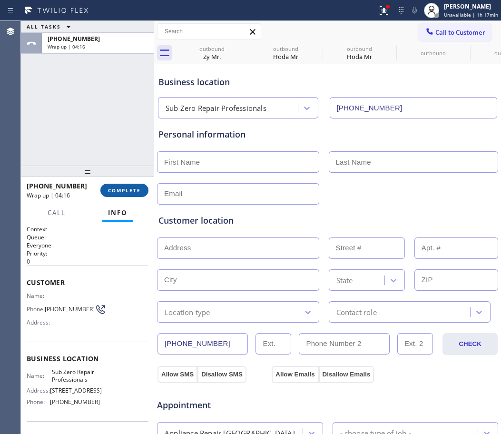
click at [126, 185] on button "COMPLETE" at bounding box center [124, 190] width 48 height 13
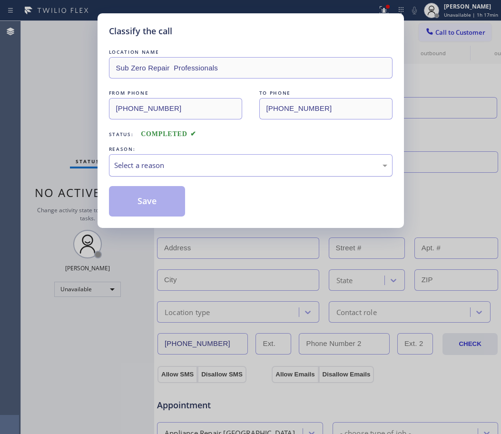
click at [161, 161] on div "Select a reason" at bounding box center [250, 165] width 273 height 11
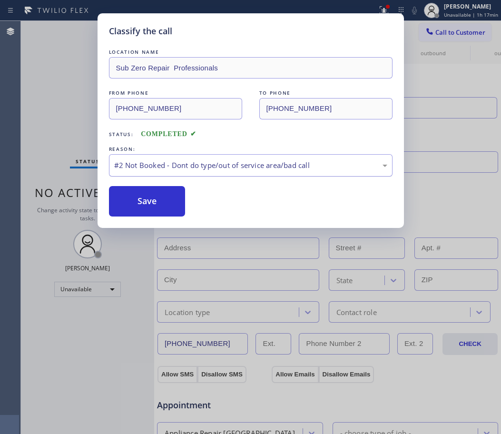
click at [150, 167] on div "#2 Not Booked - Dont do type/out of service area/bad call" at bounding box center [250, 165] width 273 height 11
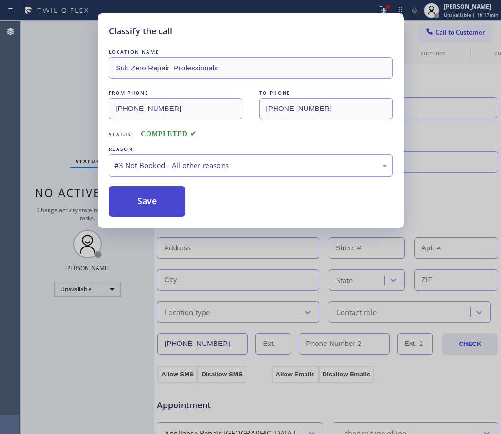
click at [143, 202] on button "Save" at bounding box center [147, 201] width 77 height 30
click at [145, 200] on button "Save" at bounding box center [147, 201] width 77 height 30
click at [157, 206] on button "Save" at bounding box center [147, 201] width 77 height 30
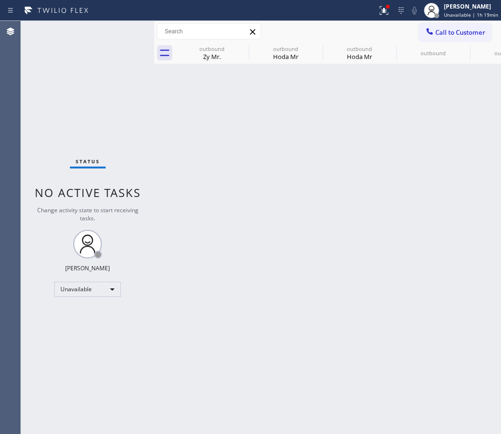
click at [458, 102] on div "Back to Dashboard Change Sender ID Customers Technicians Select a contact Outbo…" at bounding box center [327, 227] width 347 height 413
click at [245, 48] on icon at bounding box center [242, 48] width 11 height 11
type input "[PHONE_NUMBER]"
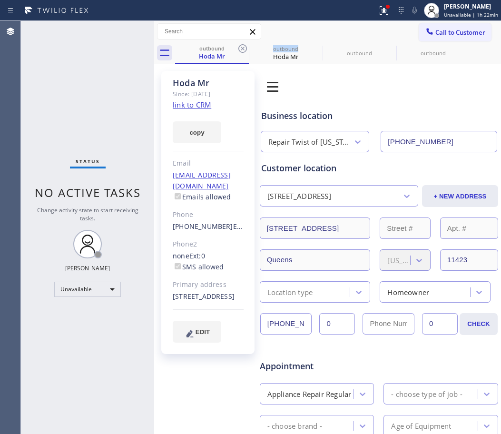
click at [245, 48] on icon at bounding box center [242, 48] width 11 height 11
click at [0, 0] on icon at bounding box center [0, 0] width 0 height 0
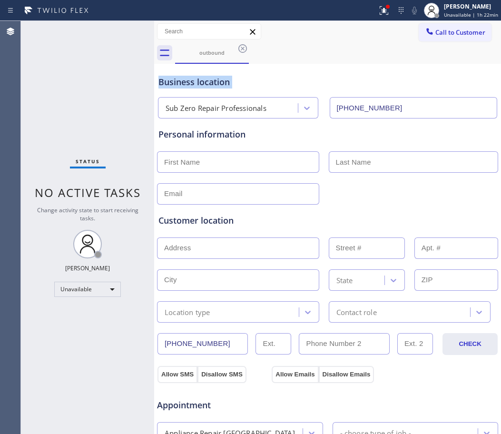
click at [245, 48] on icon at bounding box center [242, 48] width 11 height 11
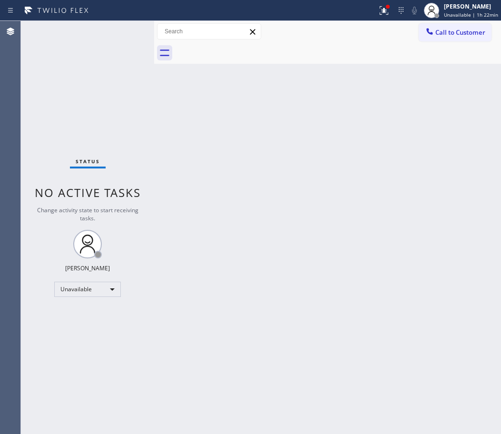
click at [245, 48] on div at bounding box center [338, 52] width 326 height 21
click at [472, 30] on span "Call to Customer" at bounding box center [461, 32] width 50 height 9
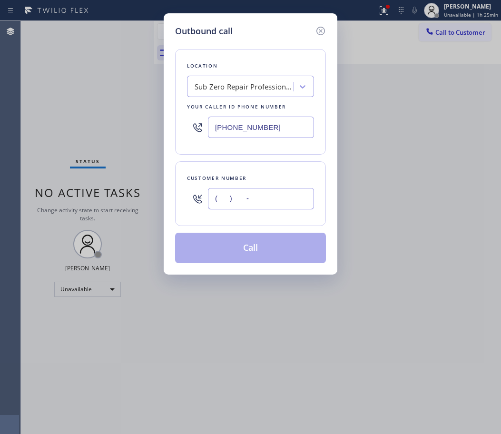
click at [251, 204] on input "(___) ___-____" at bounding box center [261, 198] width 106 height 21
paste input "954) 494-8583"
type input "[PHONE_NUMBER]"
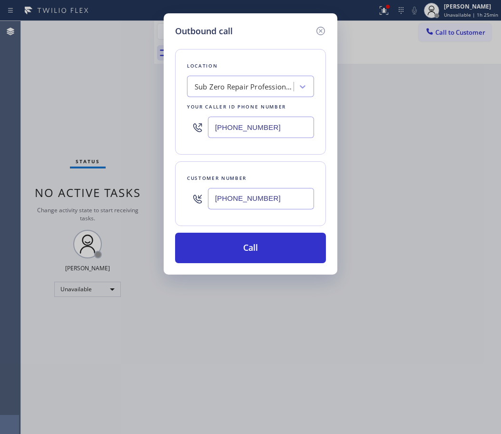
click at [261, 131] on input "[PHONE_NUMBER]" at bounding box center [261, 127] width 106 height 21
paste input "915-2219"
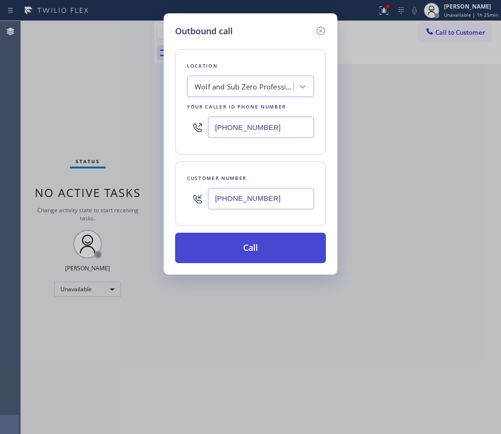
type input "[PHONE_NUMBER]"
click at [259, 250] on button "Call" at bounding box center [250, 248] width 151 height 30
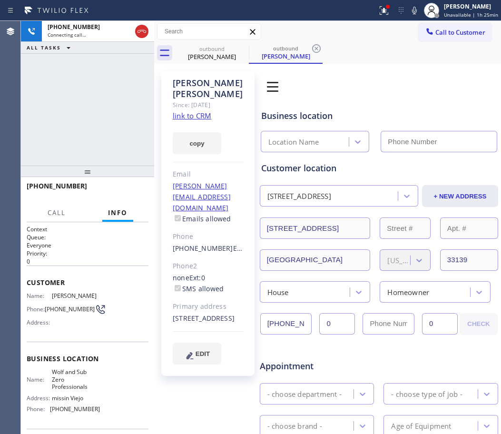
click at [193, 111] on link "link to CRM" at bounding box center [192, 116] width 39 height 10
type input "[PHONE_NUMBER]"
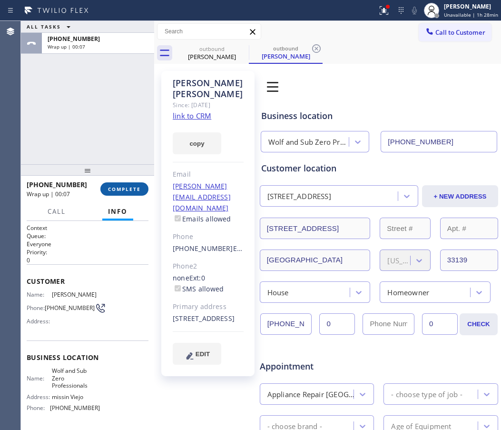
click at [119, 186] on span "COMPLETE" at bounding box center [124, 189] width 33 height 7
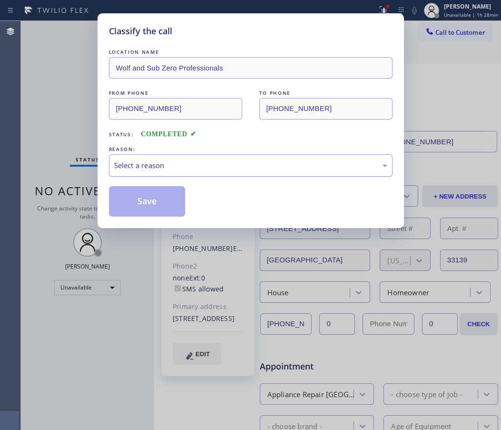
click at [170, 156] on div "Select a reason" at bounding box center [251, 165] width 284 height 22
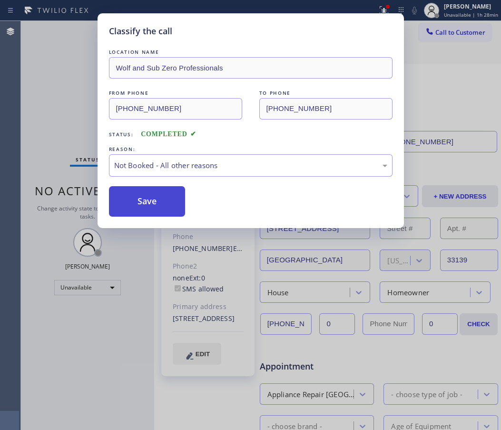
click at [165, 200] on button "Save" at bounding box center [147, 201] width 77 height 30
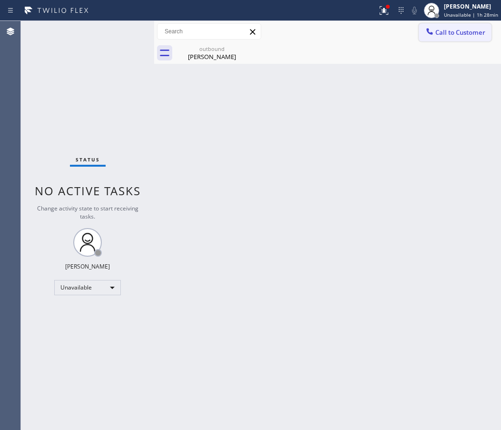
click at [463, 26] on button "Call to Customer" at bounding box center [455, 32] width 73 height 18
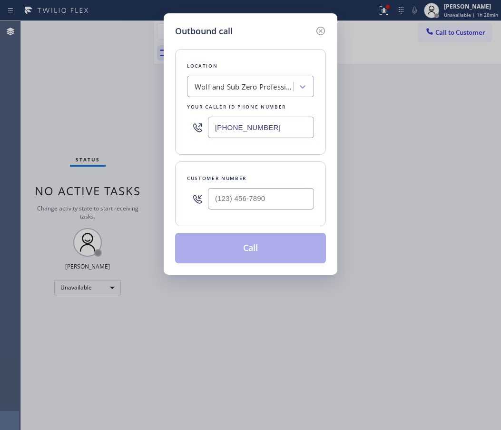
click at [240, 146] on div "Location Wolf and Sub Zero Professionals Your caller id phone number [PHONE_NUM…" at bounding box center [250, 102] width 151 height 106
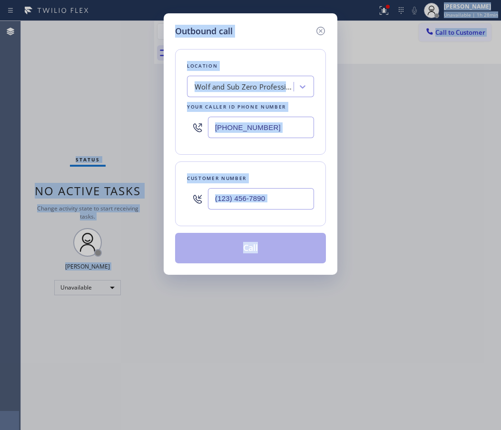
click at [251, 123] on input "[PHONE_NUMBER]" at bounding box center [261, 127] width 106 height 21
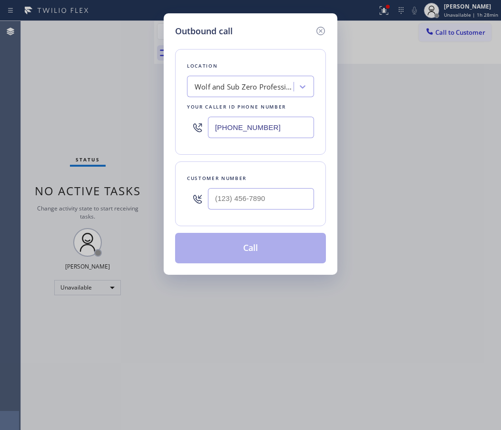
paste input "928) 951-3975"
type input "[PHONE_NUMBER]"
click at [260, 210] on div at bounding box center [261, 198] width 106 height 31
click at [251, 198] on input "(___) ___-____" at bounding box center [261, 198] width 106 height 21
paste input "928) 951-3975"
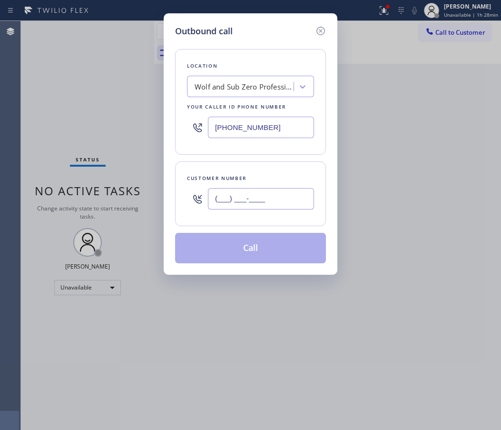
type input "[PHONE_NUMBER]"
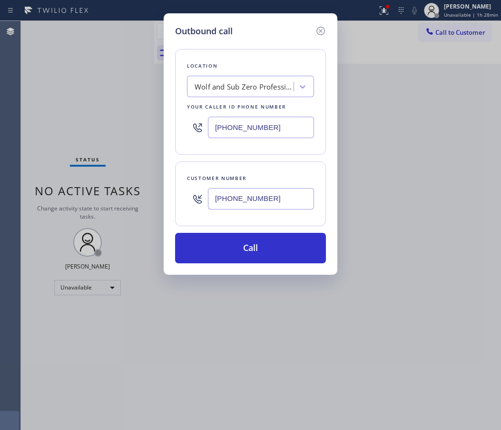
click at [252, 200] on input "[PHONE_NUMBER]" at bounding box center [261, 198] width 106 height 21
paste input "602) 536-8383"
type input "[PHONE_NUMBER]"
click at [254, 121] on input "[PHONE_NUMBER]" at bounding box center [261, 127] width 106 height 21
paste input "928) 951-3975"
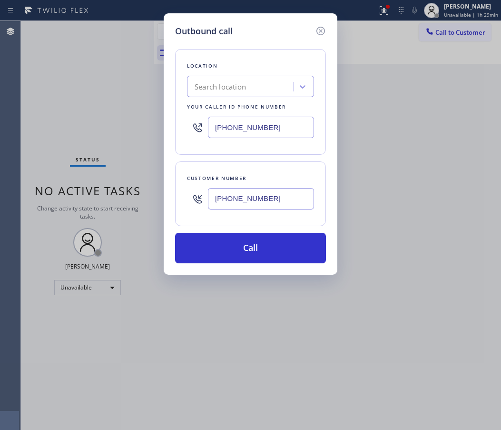
type input "[PHONE_NUMBER]"
click at [230, 92] on div "Search location" at bounding box center [242, 87] width 104 height 17
paste input "American Service Alliance Phoenix"
type input "American Service Alliance Phoenix"
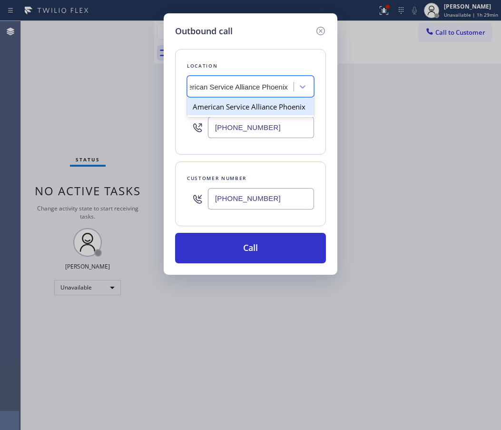
click at [240, 110] on div "American Service Alliance Phoenix" at bounding box center [250, 106] width 127 height 17
type input "[PHONE_NUMBER]"
click at [254, 200] on input "[PHONE_NUMBER]" at bounding box center [261, 198] width 106 height 21
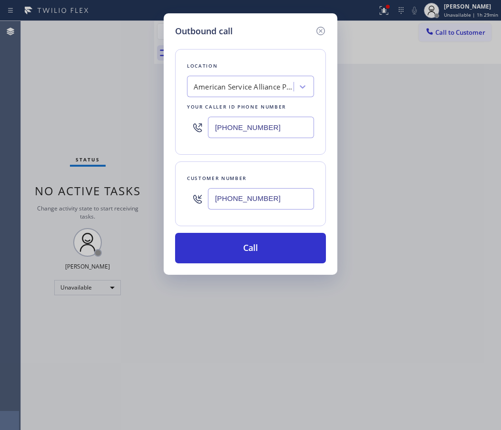
paste input "928) 951-3975"
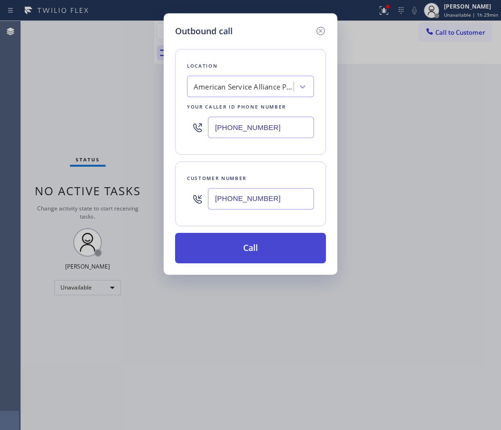
type input "[PHONE_NUMBER]"
click at [259, 245] on button "Call" at bounding box center [250, 248] width 151 height 30
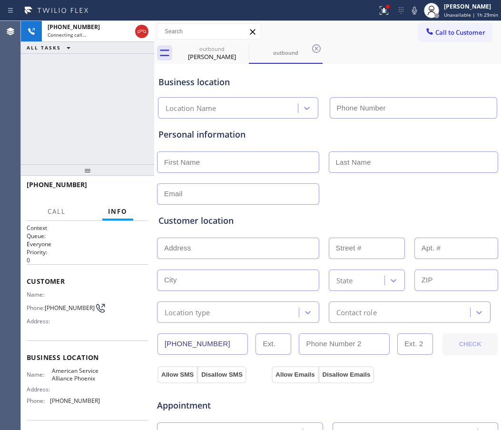
type input "[PHONE_NUMBER]"
click at [463, 59] on div "outbound [PERSON_NAME] outbound" at bounding box center [338, 52] width 326 height 21
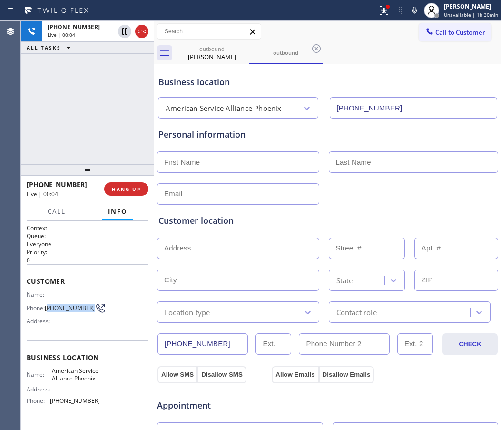
drag, startPoint x: 64, startPoint y: 313, endPoint x: 49, endPoint y: 307, distance: 16.9
click at [49, 307] on span "[PHONE_NUMBER]" at bounding box center [70, 307] width 50 height 7
copy span "928) 951-3975"
click at [121, 191] on span "HANG UP" at bounding box center [126, 189] width 29 height 7
click at [463, 33] on span "Call to Customer" at bounding box center [461, 32] width 50 height 9
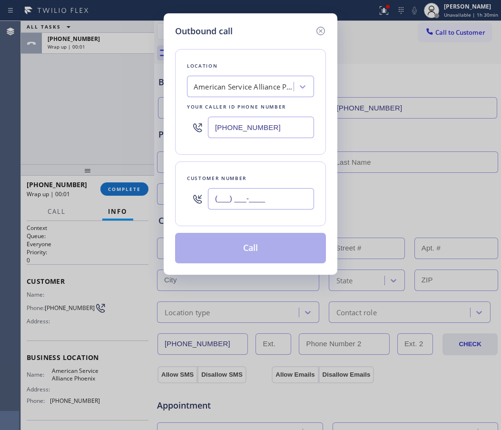
click at [250, 203] on input "(___) ___-____" at bounding box center [261, 198] width 106 height 21
paste input "928) 951-3975"
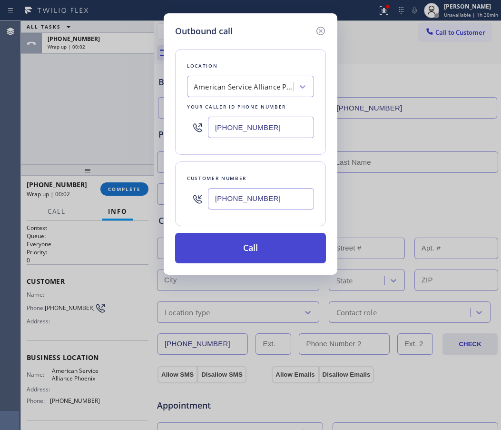
type input "[PHONE_NUMBER]"
click at [250, 250] on button "Call" at bounding box center [250, 248] width 151 height 30
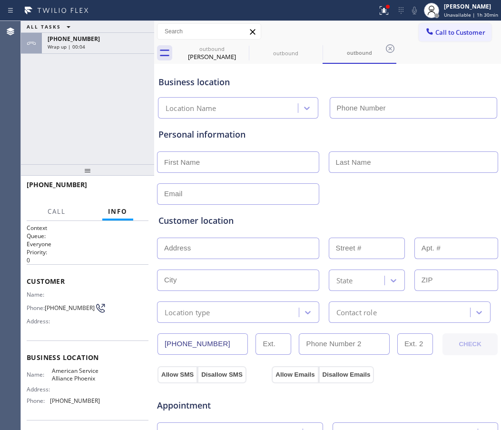
type input "[PHONE_NUMBER]"
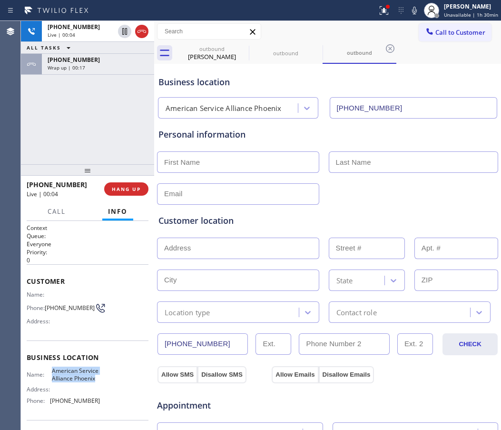
drag, startPoint x: 79, startPoint y: 388, endPoint x: 46, endPoint y: 370, distance: 37.5
click at [46, 370] on div "Business location Name: American Service Alliance Phoenix Address: Phone: [PHON…" at bounding box center [88, 380] width 122 height 80
copy span "American Service Alliance Phoenix"
drag, startPoint x: 119, startPoint y: 192, endPoint x: 126, endPoint y: 172, distance: 21.2
click at [119, 192] on button "HANG UP" at bounding box center [126, 188] width 44 height 13
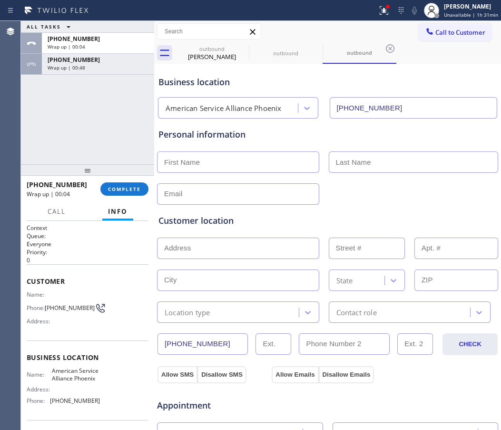
click at [460, 24] on div "Call to Customer Outbound call Location American Service Alliance [GEOGRAPHIC_D…" at bounding box center [327, 31] width 347 height 21
click at [436, 31] on span "Call to Customer" at bounding box center [461, 32] width 50 height 9
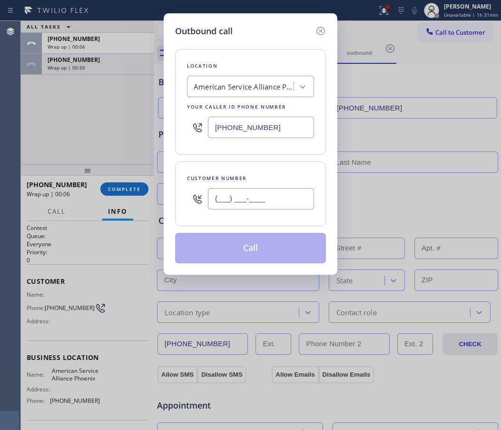
drag, startPoint x: 250, startPoint y: 200, endPoint x: 190, endPoint y: 85, distance: 130.4
click at [250, 202] on input "(___) ___-____" at bounding box center [261, 198] width 106 height 21
paste input "713) 689-9056"
type input "[PHONE_NUMBER]"
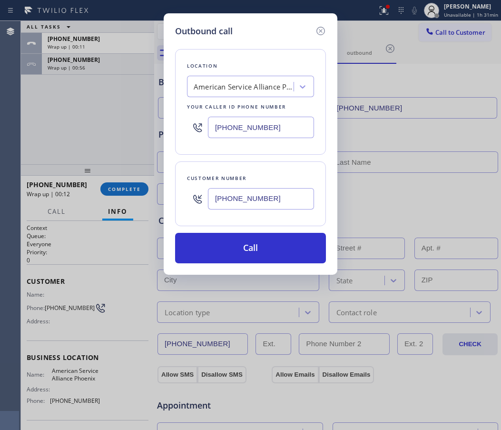
click at [238, 130] on input "[PHONE_NUMBER]" at bounding box center [261, 127] width 106 height 21
paste input "346) 534-4929"
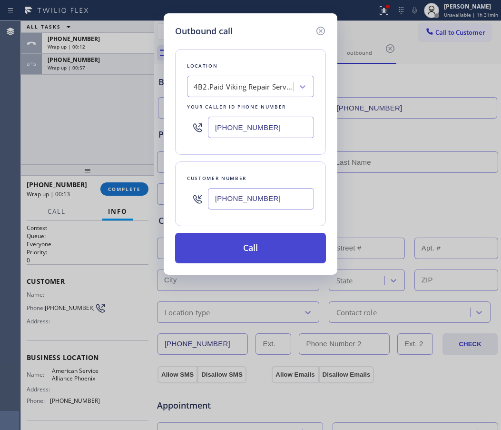
type input "[PHONE_NUMBER]"
click at [271, 250] on button "Call" at bounding box center [250, 248] width 151 height 30
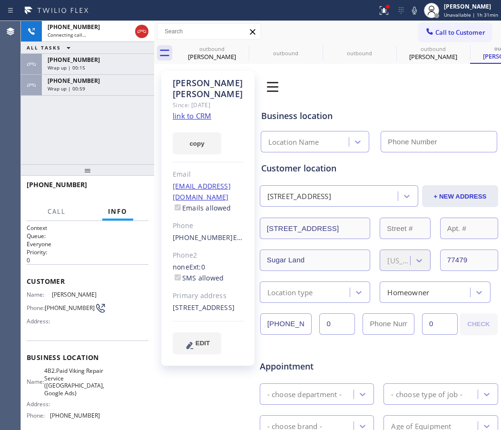
drag, startPoint x: 196, startPoint y: 120, endPoint x: 187, endPoint y: 103, distance: 18.7
click at [187, 111] on link "link to CRM" at bounding box center [192, 116] width 39 height 10
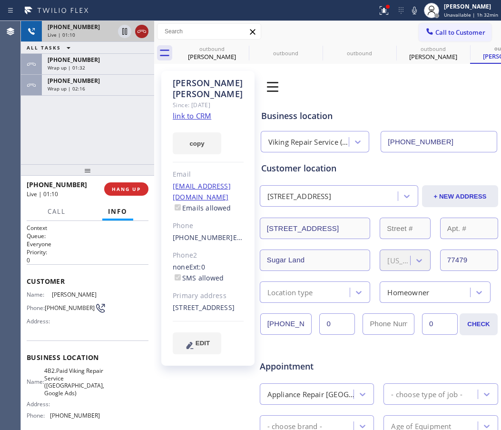
click at [142, 27] on icon at bounding box center [141, 31] width 11 height 11
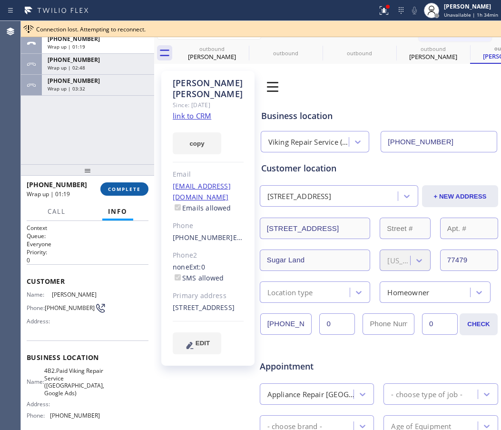
click at [125, 186] on span "COMPLETE" at bounding box center [124, 189] width 33 height 7
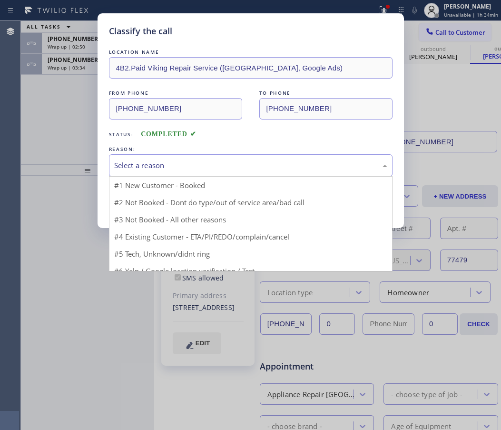
click at [195, 161] on div "Select a reason" at bounding box center [250, 165] width 273 height 11
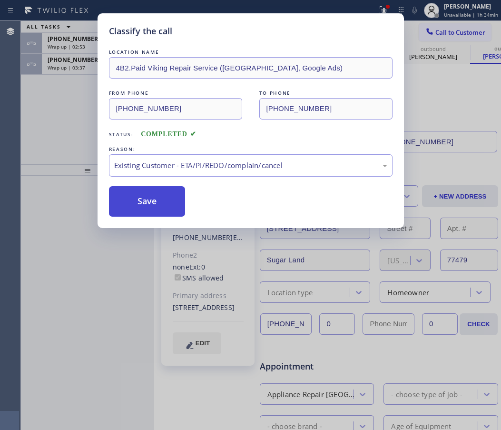
click at [161, 197] on button "Save" at bounding box center [147, 201] width 77 height 30
click at [79, 66] on div "Classify the call LOCATION NAME LG Repairs FROM PHONE [PHONE_NUMBER] TO PHONE […" at bounding box center [261, 225] width 480 height 409
click at [79, 66] on span "Wrap up | 03:38" at bounding box center [67, 67] width 38 height 7
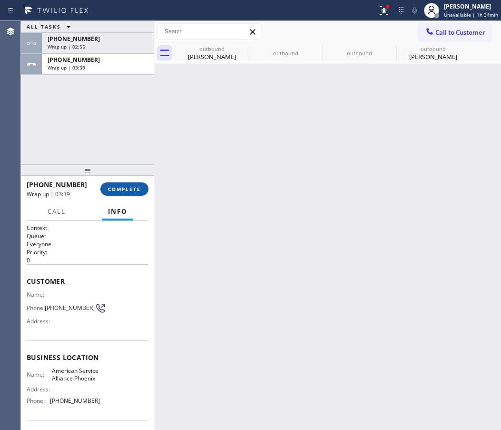
click at [136, 182] on button "COMPLETE" at bounding box center [124, 188] width 48 height 13
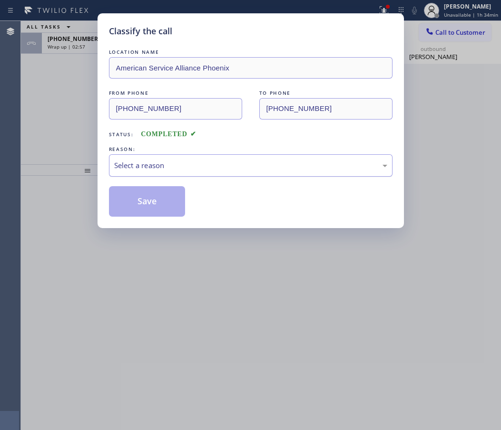
click at [205, 163] on div "Select a reason" at bounding box center [250, 165] width 273 height 11
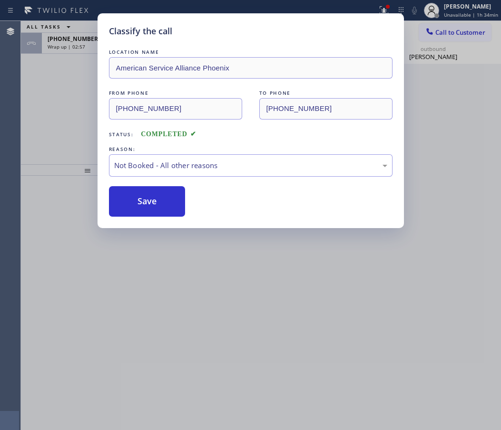
click at [161, 202] on button "Save" at bounding box center [147, 201] width 77 height 30
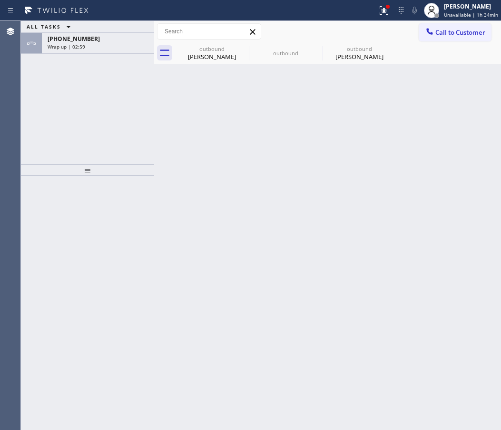
click at [108, 23] on div "ALL TASKS ALL TASKS ACTIVE TASKS TASKS IN WRAP UP" at bounding box center [87, 27] width 133 height 12
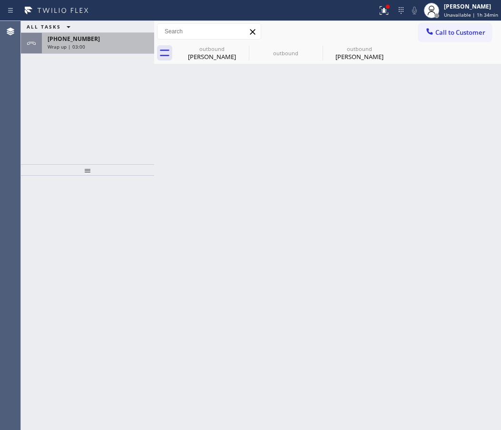
click at [112, 36] on div "[PHONE_NUMBER]" at bounding box center [98, 39] width 101 height 8
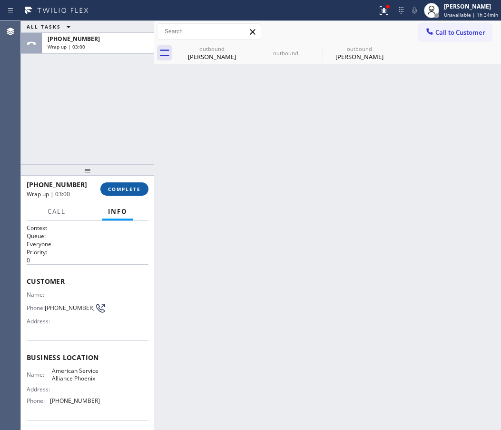
click at [131, 186] on span "COMPLETE" at bounding box center [124, 189] width 33 height 7
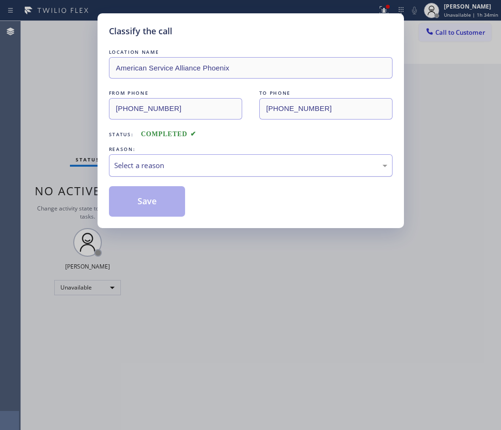
click at [215, 166] on div "Select a reason" at bounding box center [250, 165] width 273 height 11
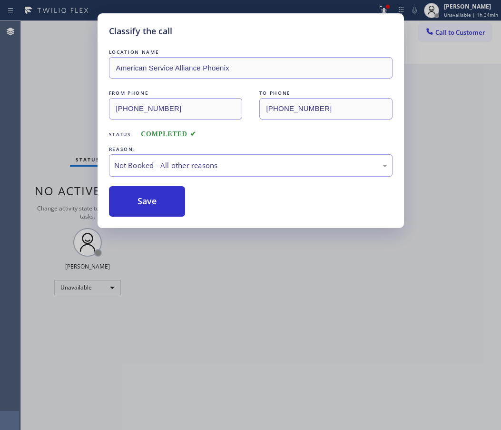
click at [161, 204] on button "Save" at bounding box center [147, 201] width 77 height 30
type input "[PHONE_NUMBER]"
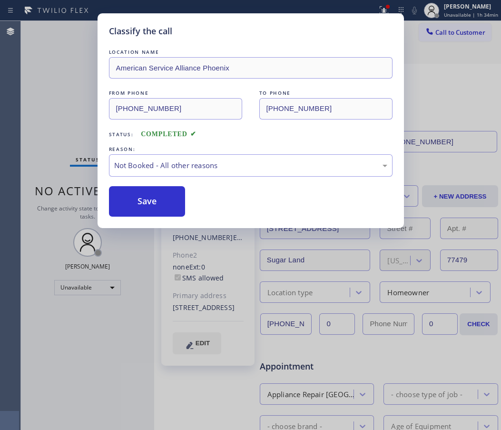
click at [459, 35] on span "Call to Customer" at bounding box center [461, 32] width 50 height 9
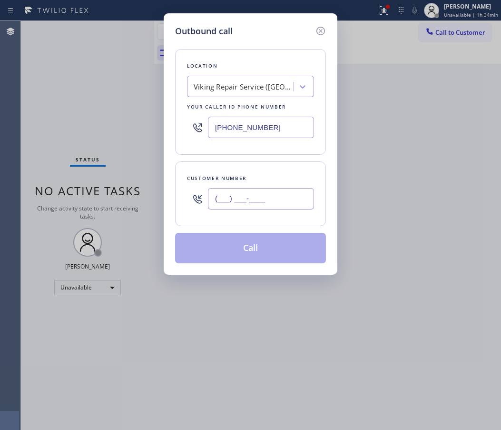
click at [267, 197] on input "(___) ___-____" at bounding box center [261, 198] width 106 height 21
paste input "917) 499-9042"
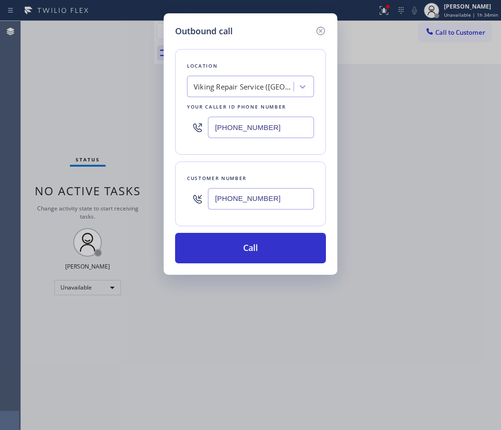
type input "[PHONE_NUMBER]"
click at [246, 124] on input "[PHONE_NUMBER]" at bounding box center [261, 127] width 106 height 21
paste input "7) 757-4373"
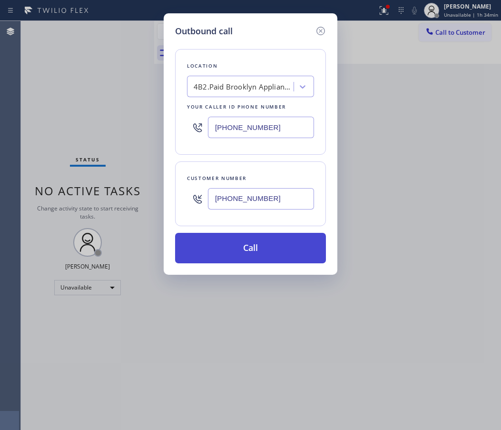
type input "[PHONE_NUMBER]"
click at [273, 249] on button "Call" at bounding box center [250, 248] width 151 height 30
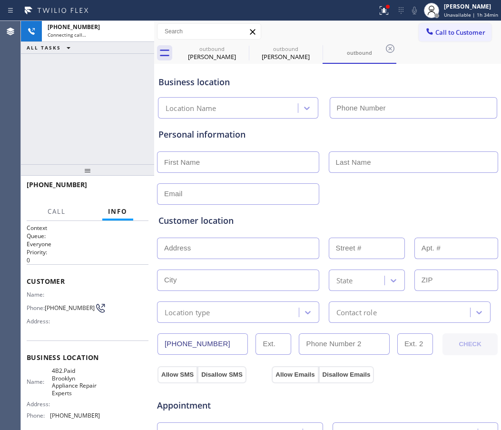
type input "[PHONE_NUMBER]"
click at [471, 63] on div "Business location [GEOGRAPHIC_DATA] Appliance Repair Experts [PHONE_NUMBER]" at bounding box center [328, 90] width 342 height 56
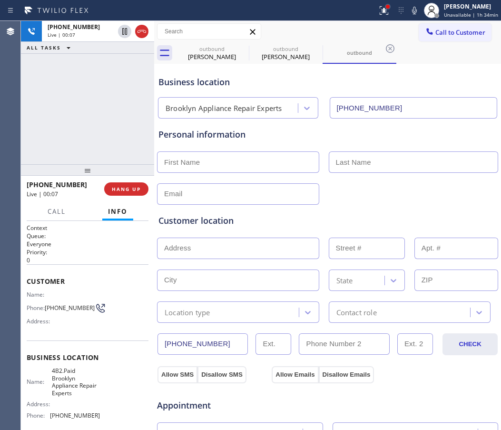
click at [390, 6] on div at bounding box center [388, 7] width 4 height 4
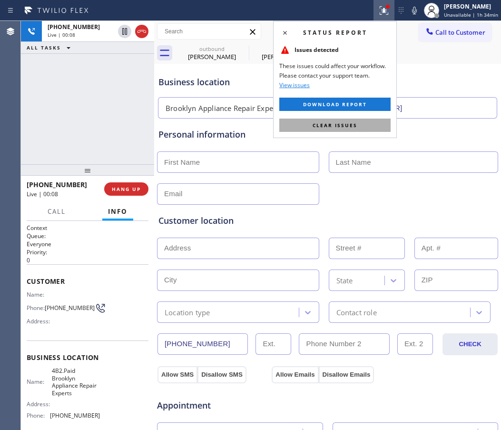
click at [357, 124] on span "Clear issues" at bounding box center [335, 125] width 45 height 7
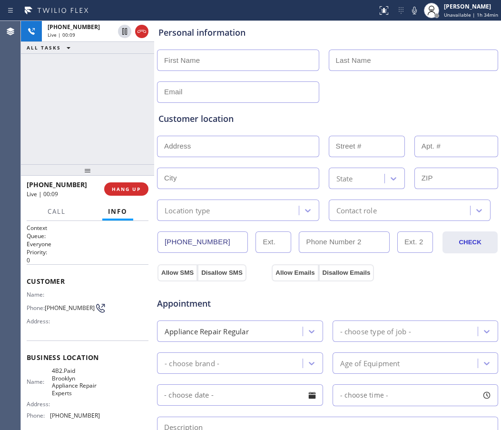
scroll to position [308, 0]
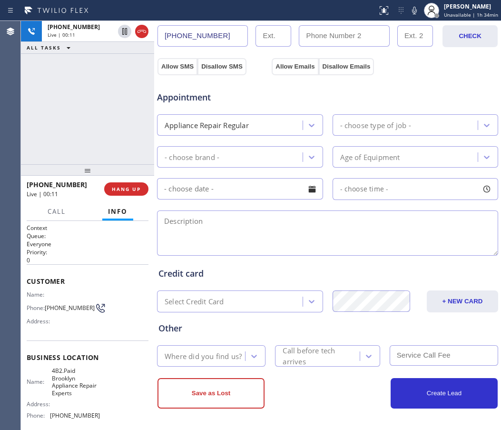
click at [242, 232] on textarea at bounding box center [327, 232] width 341 height 45
click at [243, 232] on textarea at bounding box center [327, 232] width 341 height 45
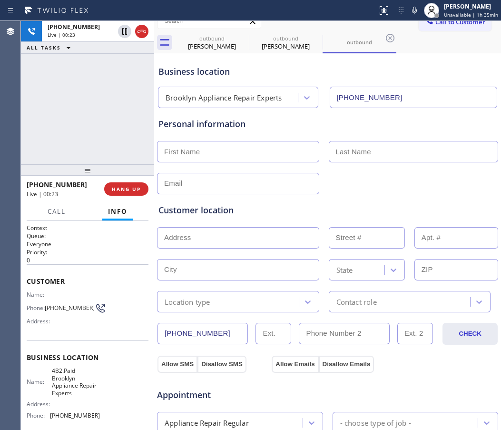
scroll to position [0, 0]
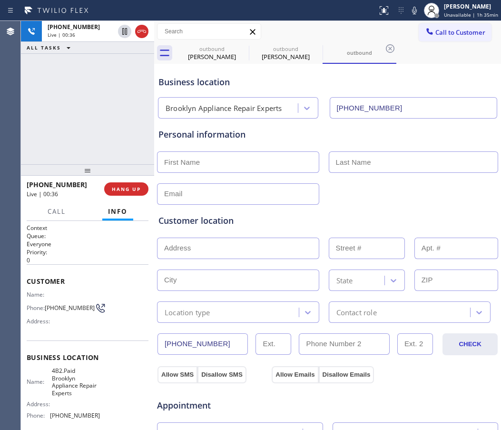
click at [243, 111] on div "Brooklyn Appliance Repair Experts" at bounding box center [224, 108] width 117 height 11
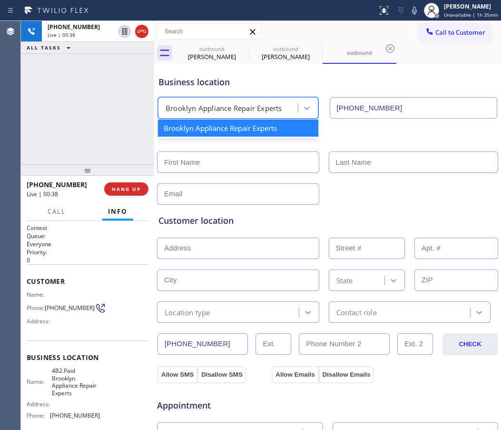
click at [242, 105] on div "Brooklyn Appliance Repair Experts" at bounding box center [224, 108] width 117 height 11
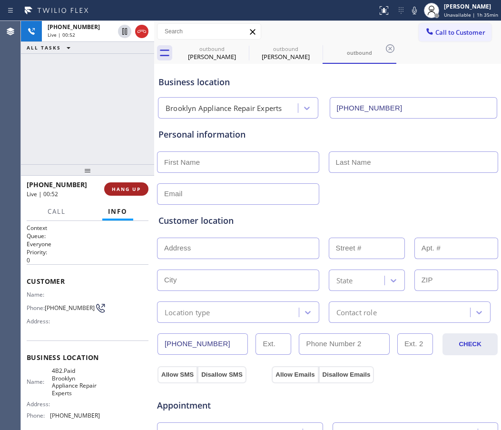
click at [123, 184] on button "HANG UP" at bounding box center [126, 188] width 44 height 13
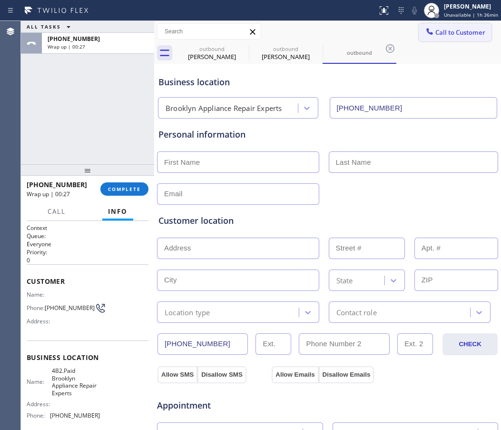
click at [446, 29] on span "Call to Customer" at bounding box center [461, 32] width 50 height 9
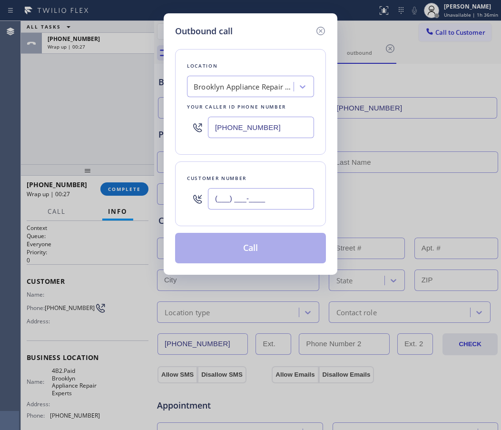
click at [245, 206] on input "(___) ___-____" at bounding box center [261, 198] width 106 height 21
paste input "516) 703-9784"
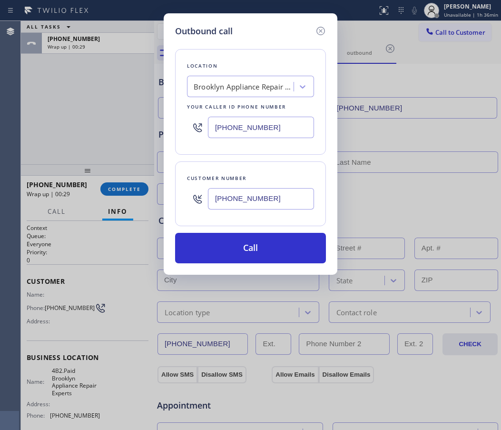
type input "[PHONE_NUMBER]"
click at [243, 128] on input "[PHONE_NUMBER]" at bounding box center [261, 127] width 106 height 21
paste input "690-7214"
paste input "text"
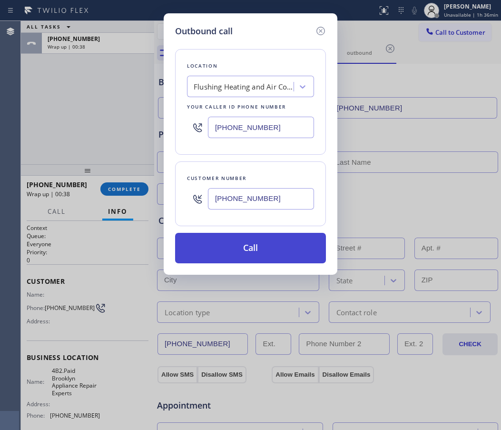
type input "[PHONE_NUMBER]"
click at [269, 255] on button "Call" at bounding box center [250, 248] width 151 height 30
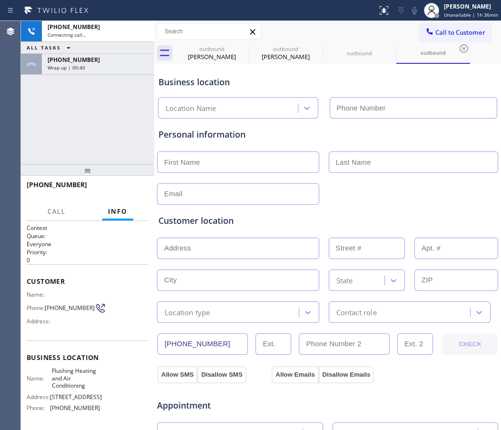
type input "[PHONE_NUMBER]"
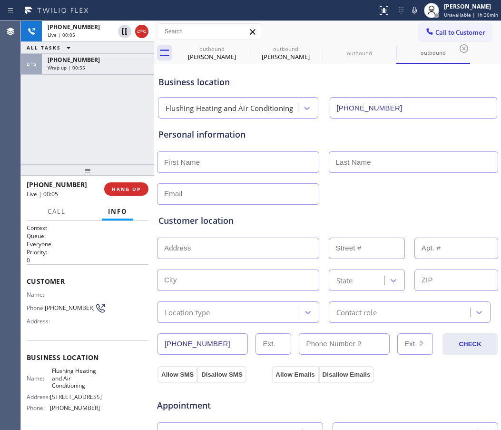
drag, startPoint x: 122, startPoint y: 190, endPoint x: 130, endPoint y: 204, distance: 16.0
click at [118, 192] on button "HANG UP" at bounding box center [126, 188] width 44 height 13
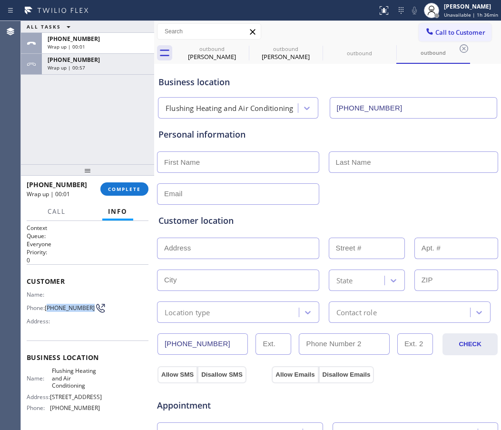
drag, startPoint x: 61, startPoint y: 316, endPoint x: 48, endPoint y: 302, distance: 19.5
click at [48, 304] on span "[PHONE_NUMBER]" at bounding box center [70, 307] width 50 height 7
copy span "516) 703-9784"
drag, startPoint x: 85, startPoint y: 391, endPoint x: 51, endPoint y: 373, distance: 37.7
click at [52, 373] on span "Flushing Heating and Air Conditioning" at bounding box center [76, 378] width 48 height 22
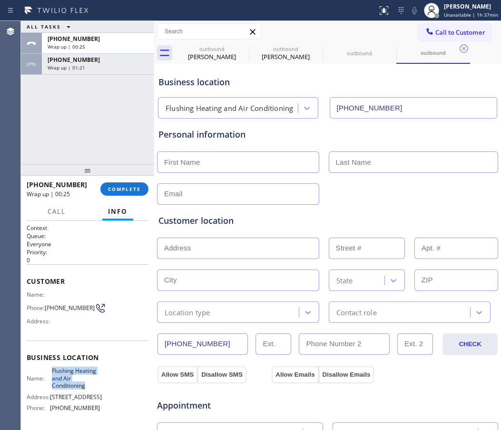
copy span "Flushing Heating and Air Conditioning"
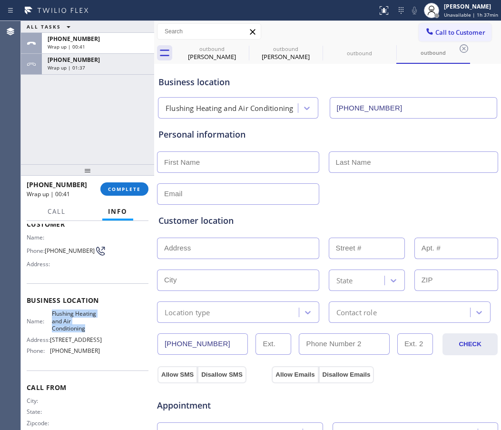
scroll to position [60, 0]
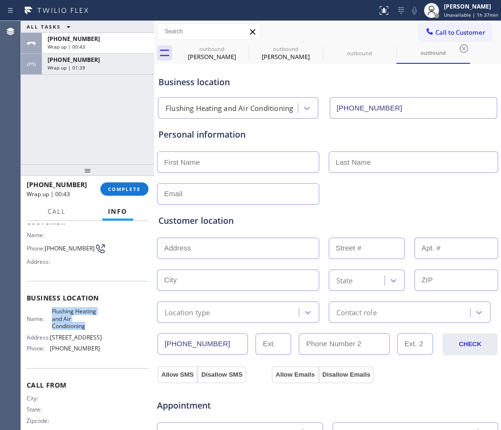
copy span "Flushing Heating and Air Conditioning"
click at [116, 183] on button "COMPLETE" at bounding box center [124, 188] width 48 height 13
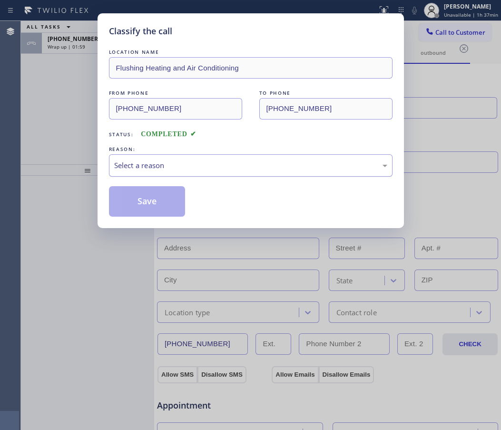
click at [179, 172] on div "Select a reason" at bounding box center [251, 165] width 284 height 22
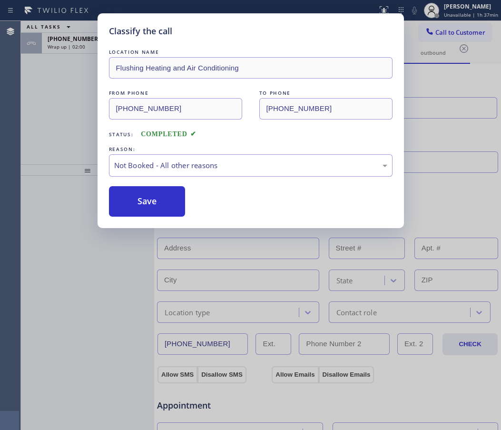
click at [138, 207] on button "Save" at bounding box center [147, 201] width 77 height 30
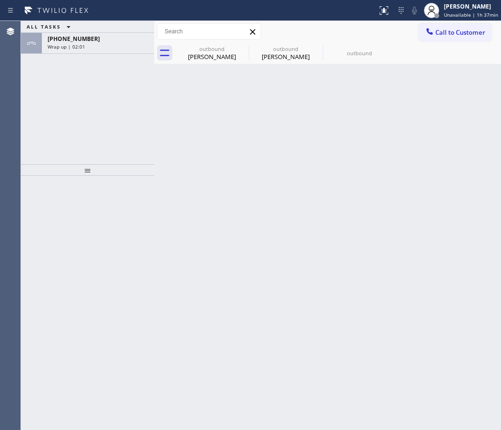
click at [66, 39] on span "[PHONE_NUMBER]" at bounding box center [74, 39] width 52 height 8
drag, startPoint x: 66, startPoint y: 39, endPoint x: 113, endPoint y: 88, distance: 67.7
click at [66, 40] on span "[PHONE_NUMBER]" at bounding box center [74, 39] width 52 height 8
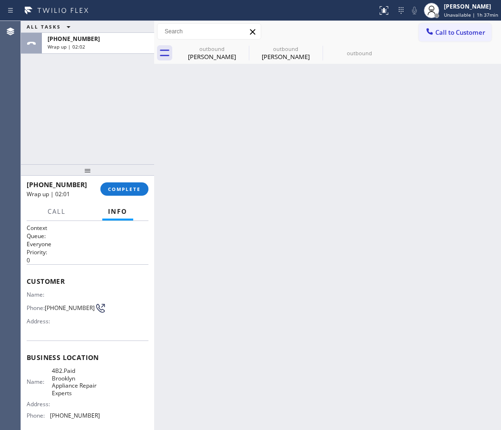
click at [128, 199] on div "[PHONE_NUMBER] Wrap up | 02:01 COMPLETE" at bounding box center [88, 189] width 122 height 25
click at [121, 189] on span "COMPLETE" at bounding box center [124, 189] width 33 height 7
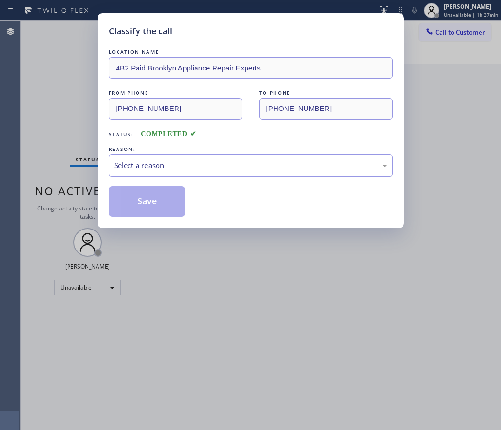
click at [176, 165] on div "Select a reason" at bounding box center [250, 165] width 273 height 11
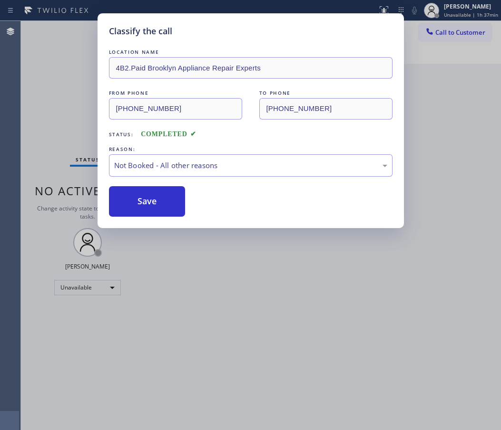
click at [143, 203] on button "Save" at bounding box center [147, 201] width 77 height 30
type input "[PHONE_NUMBER]"
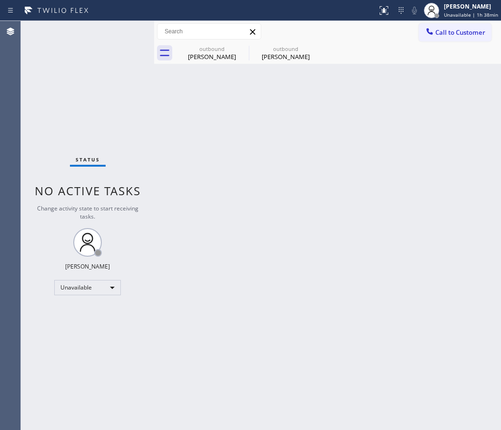
click at [468, 111] on div "Back to Dashboard Change Sender ID Customers Technicians Select a contact Outbo…" at bounding box center [327, 225] width 347 height 409
